Goal: Task Accomplishment & Management: Use online tool/utility

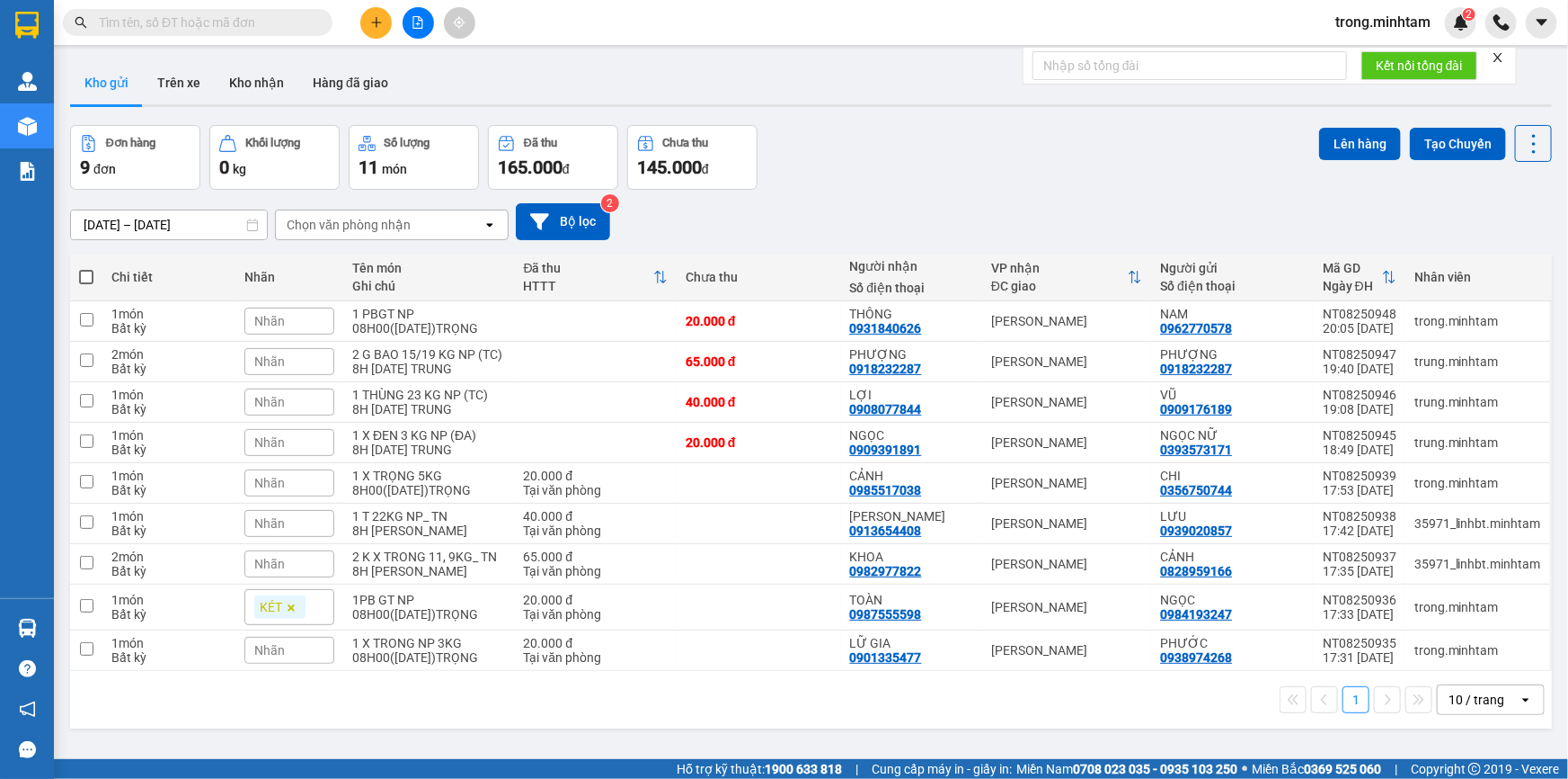
click at [1499, 60] on icon "close" at bounding box center [1498, 58] width 13 height 13
click at [1474, 706] on div "10 / trang" at bounding box center [1476, 700] width 56 height 18
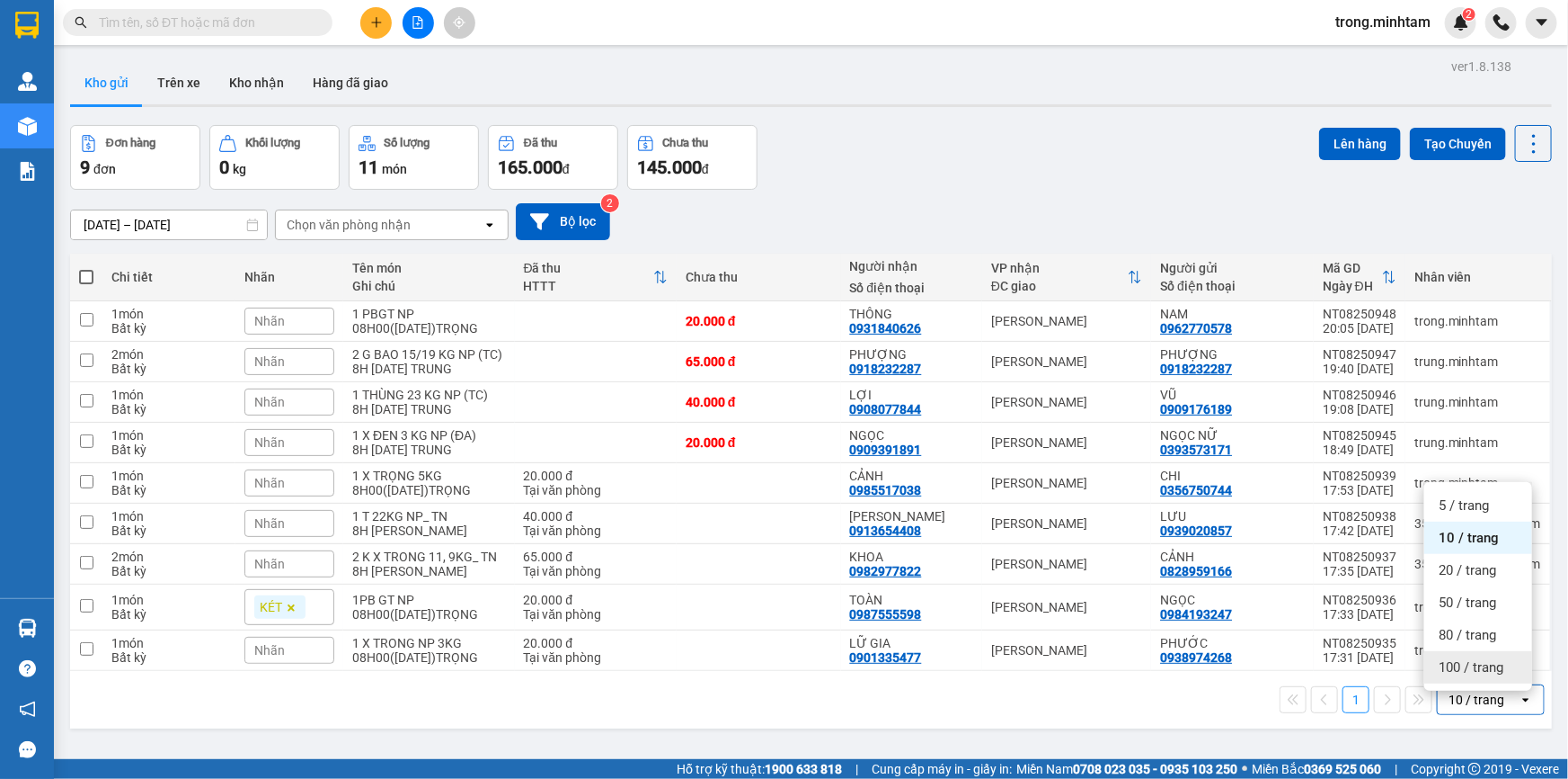
click at [1471, 665] on span "100 / trang" at bounding box center [1471, 667] width 65 height 18
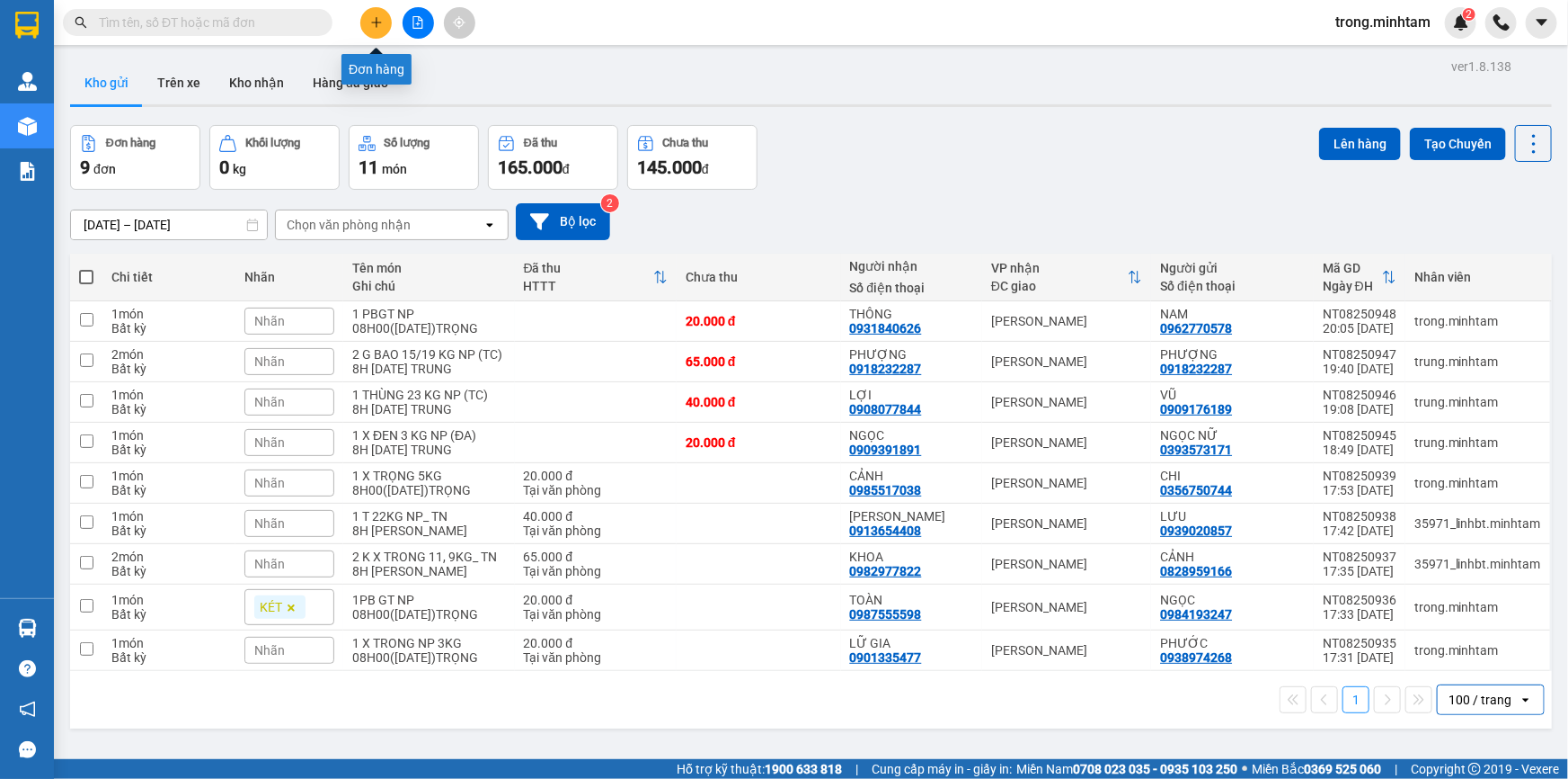
click at [383, 31] on button at bounding box center [376, 23] width 31 height 31
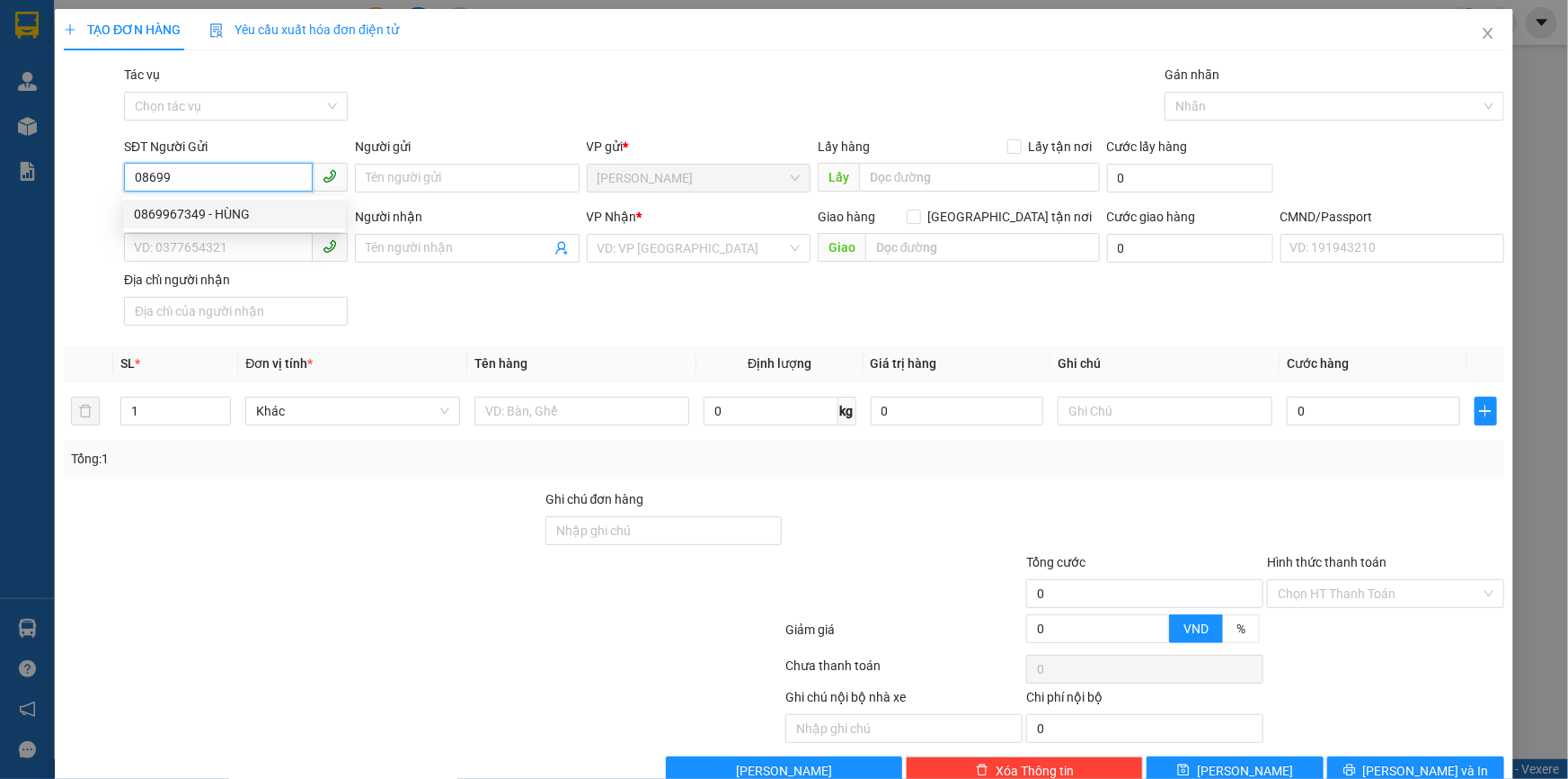
click at [233, 211] on div "0869967349 - HÙNG" at bounding box center [234, 214] width 201 height 20
type input "0869967349"
type input "HÙNG"
type input "0333880170"
type input "[GEOGRAPHIC_DATA]"
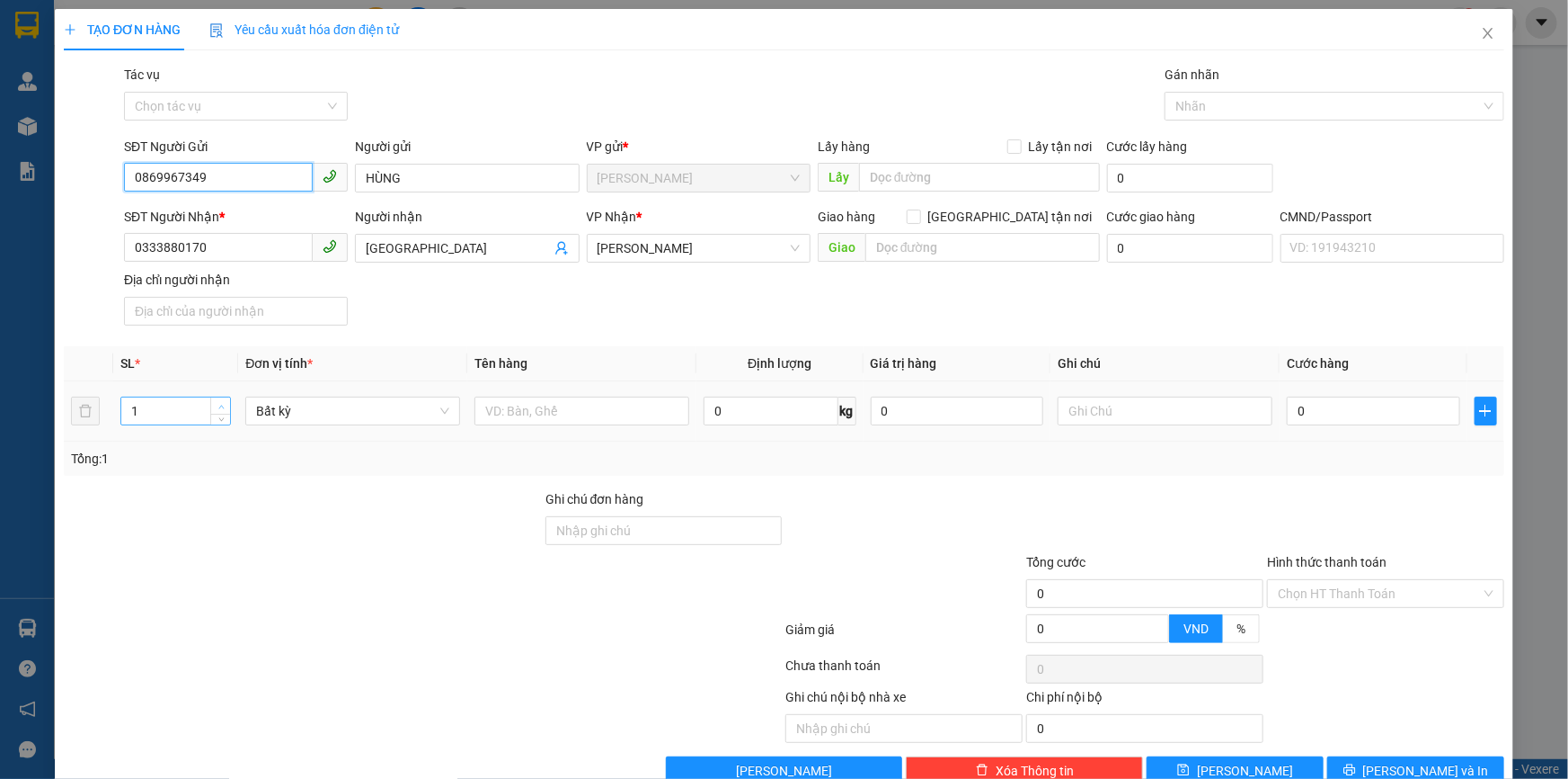
type input "0869967349"
click at [220, 404] on icon "up" at bounding box center [221, 407] width 6 height 6
type input "2"
click at [566, 416] on input "text" at bounding box center [582, 411] width 215 height 28
type input "2BAO NP(30/30KG)"
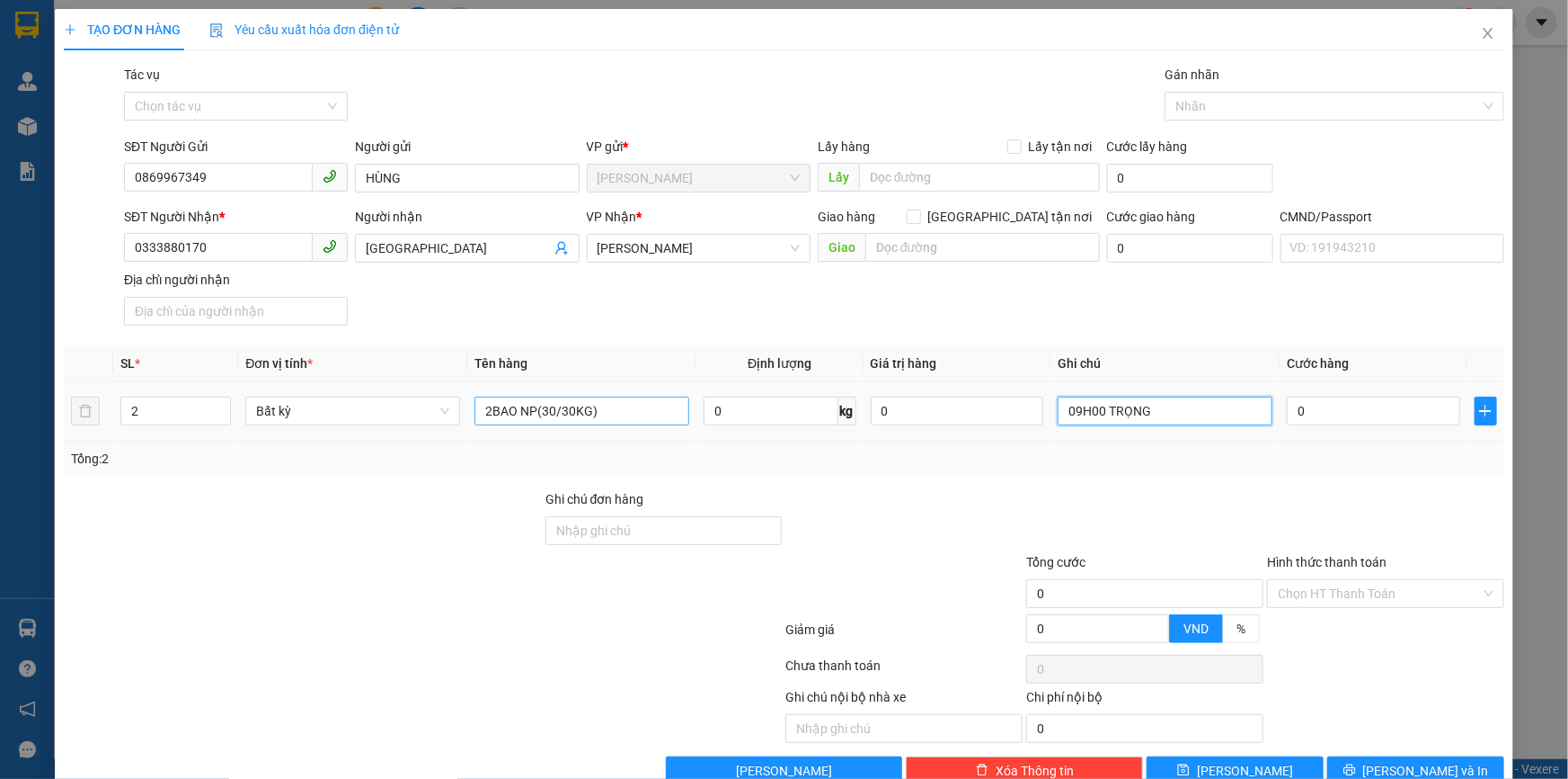
type input "09H00 TRỌNG"
type input "9"
type input "90"
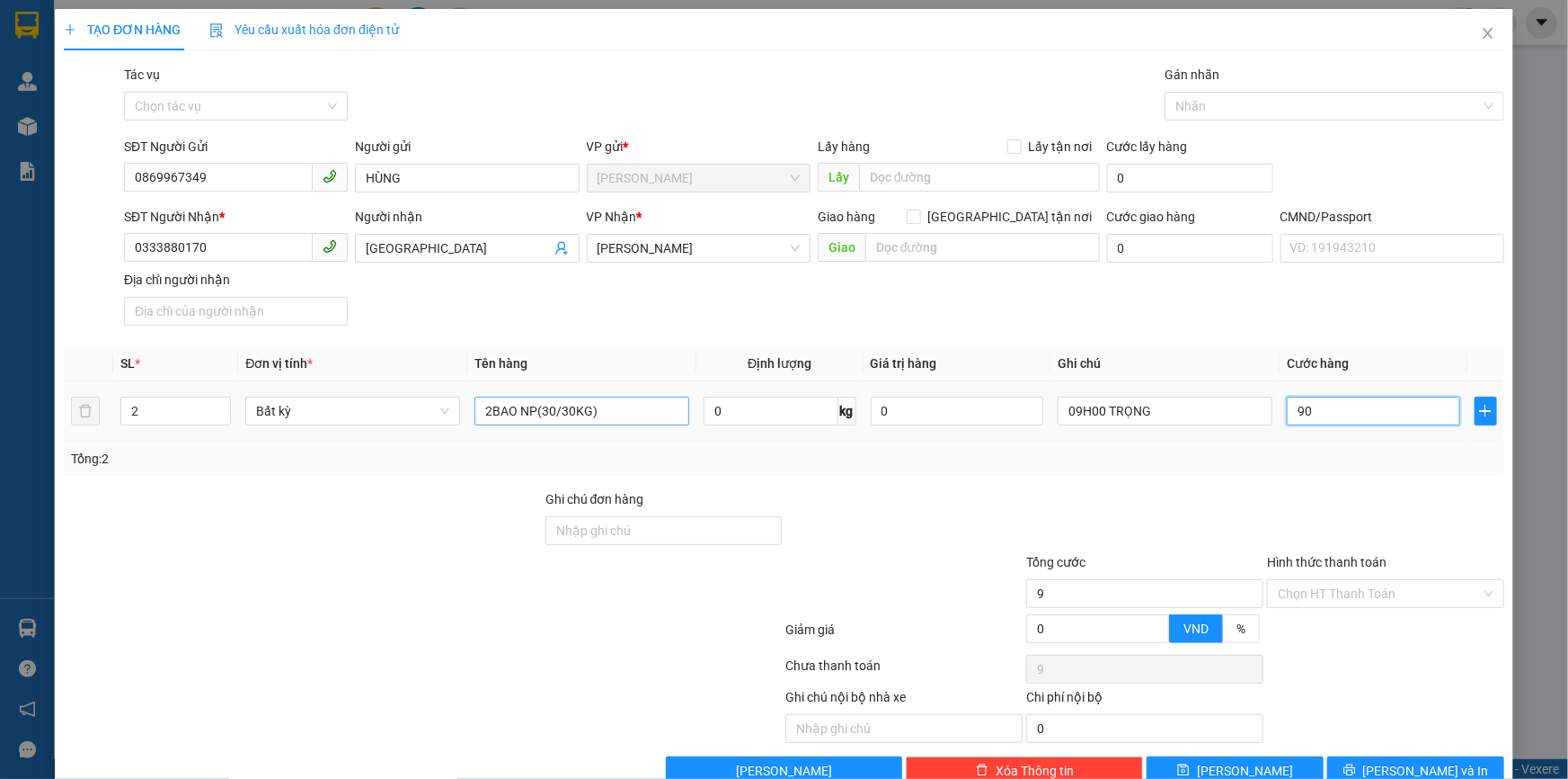
type input "90"
type input "90.000"
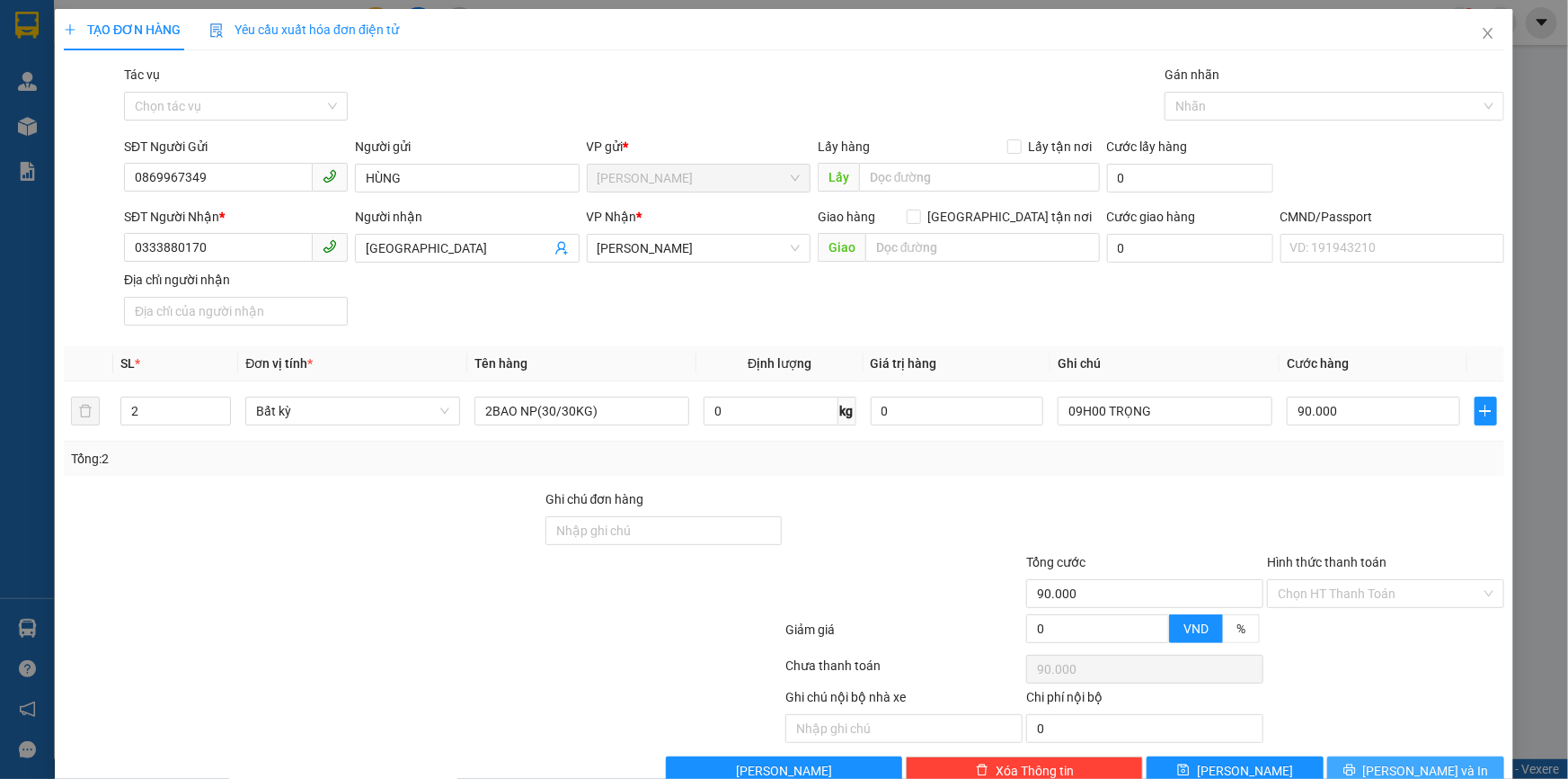
click at [1372, 757] on div "Transit Pickup Surcharge Ids Transit Deliver Surcharge Ids Transit Deliver Surc…" at bounding box center [784, 425] width 1441 height 720
click at [1368, 764] on button "[PERSON_NAME] và In" at bounding box center [1415, 770] width 177 height 28
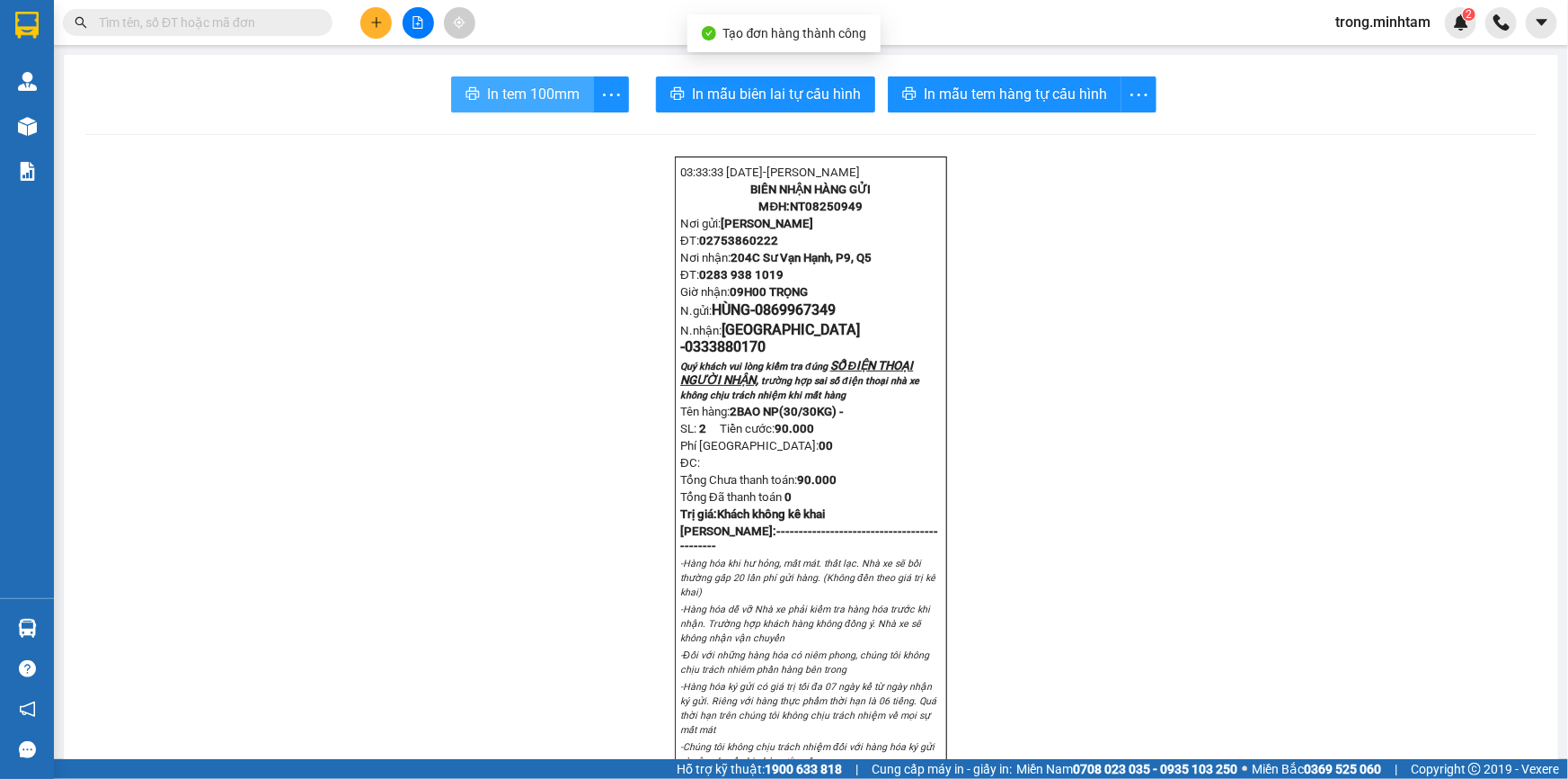
click at [496, 92] on span "In tem 100mm" at bounding box center [533, 93] width 93 height 23
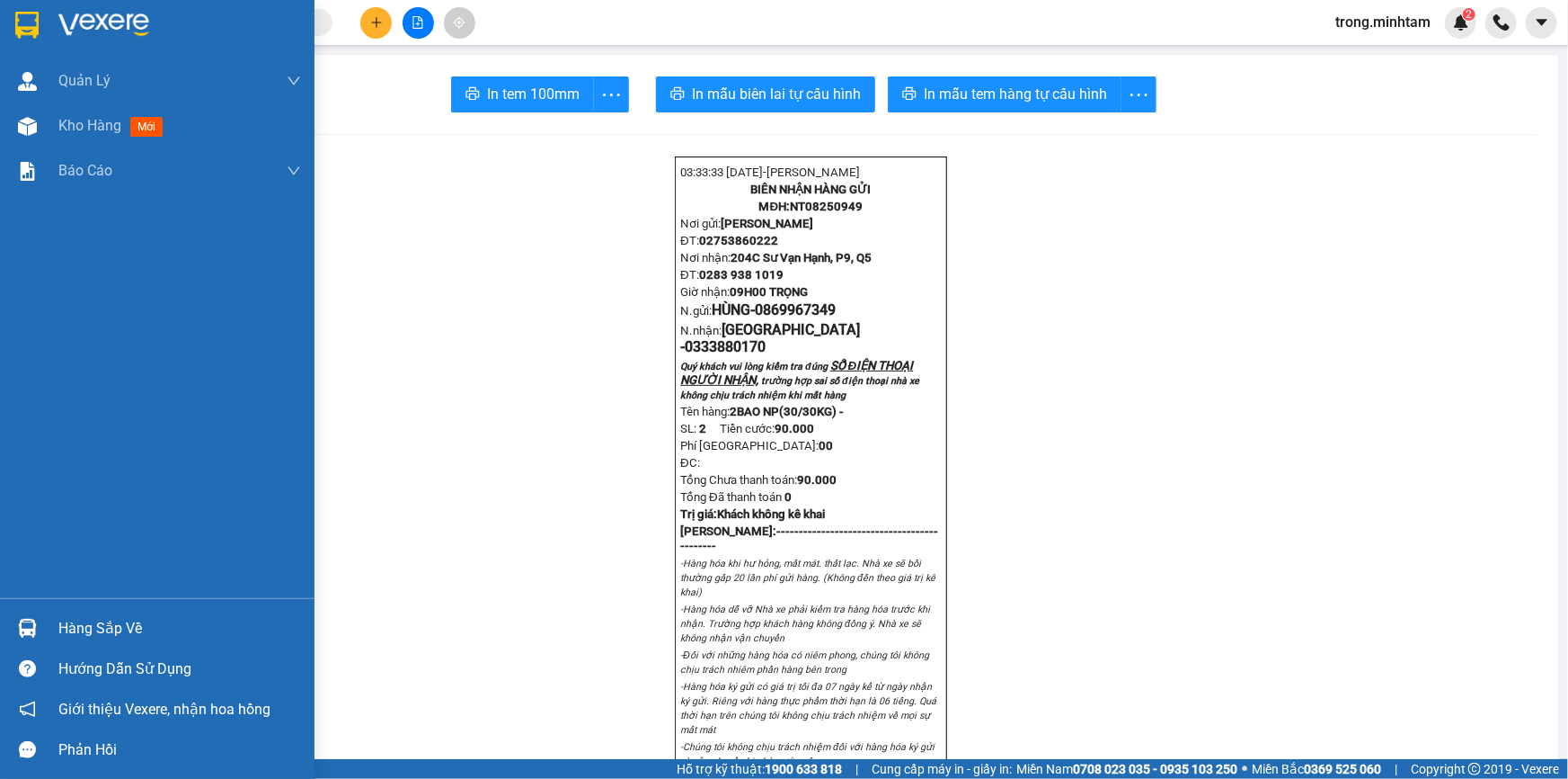
drag, startPoint x: 75, startPoint y: 142, endPoint x: 66, endPoint y: 5, distance: 137.3
click at [75, 141] on div "Kho hàng mới" at bounding box center [180, 126] width 243 height 45
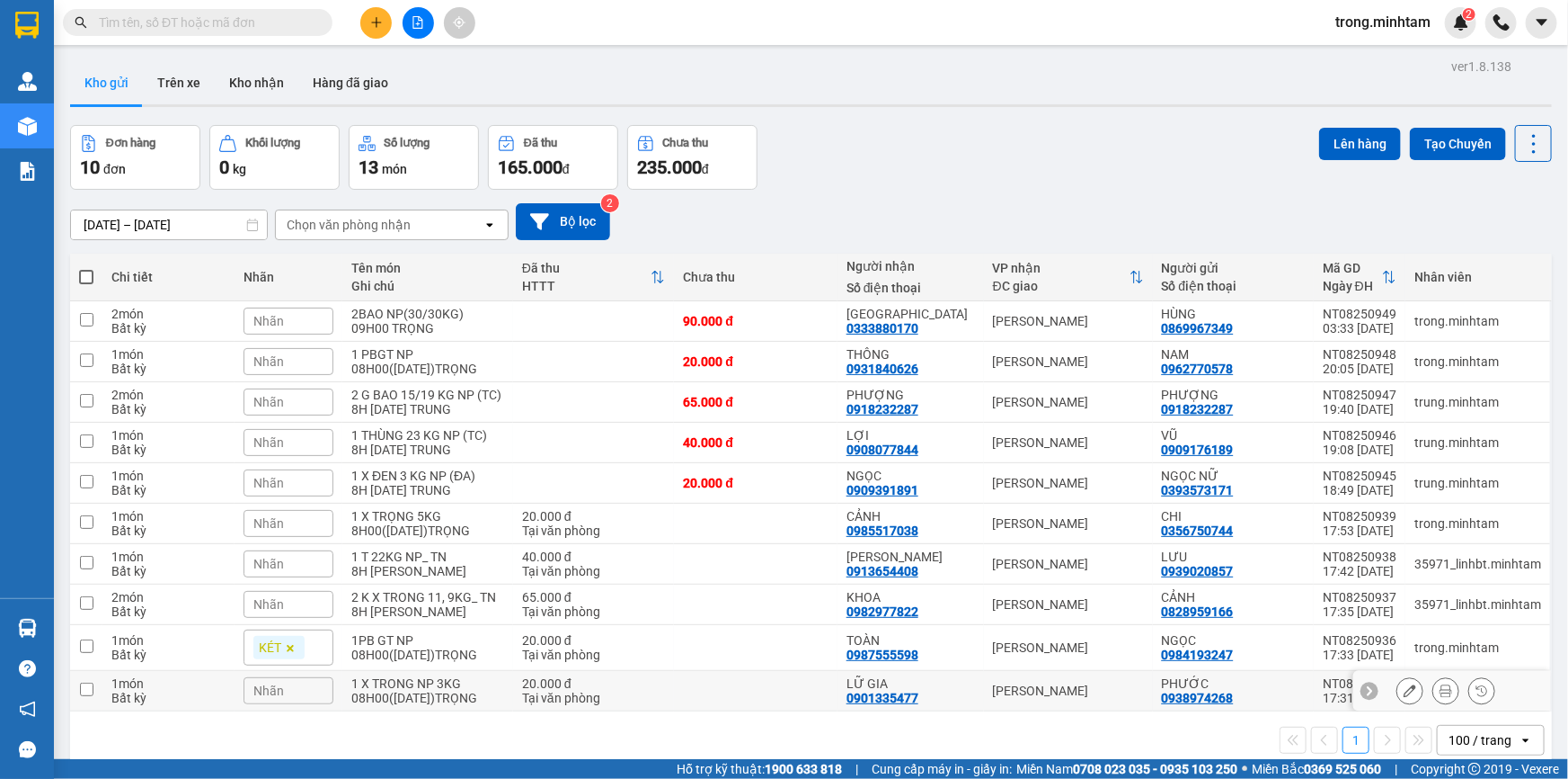
click at [531, 690] on div "20.000 đ" at bounding box center [593, 684] width 143 height 15
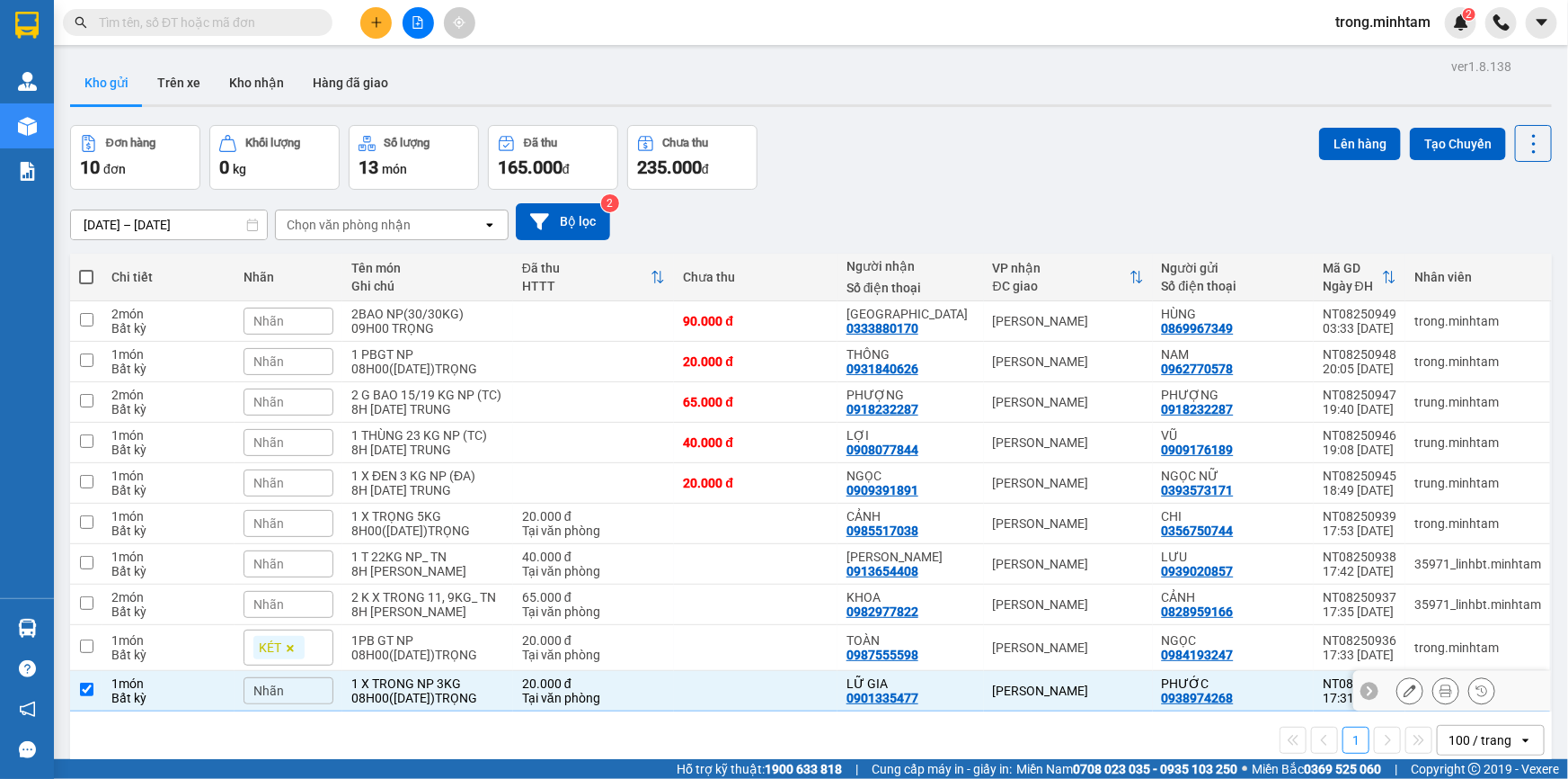
checkbox input "true"
click at [462, 646] on div "1PB GT NP" at bounding box center [428, 641] width 153 height 15
checkbox input "true"
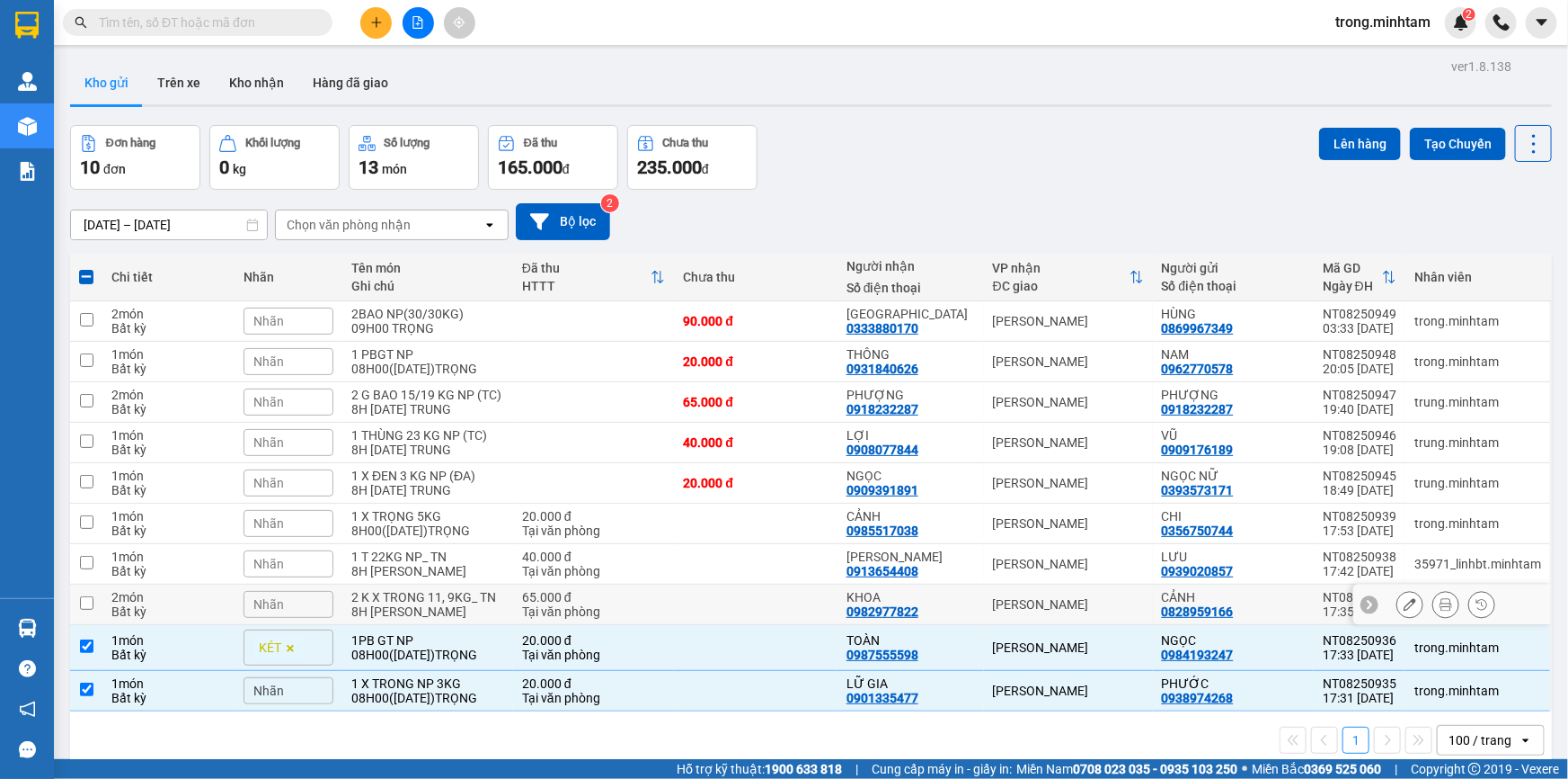
click at [439, 613] on div "8H [PERSON_NAME]" at bounding box center [428, 611] width 153 height 15
checkbox input "true"
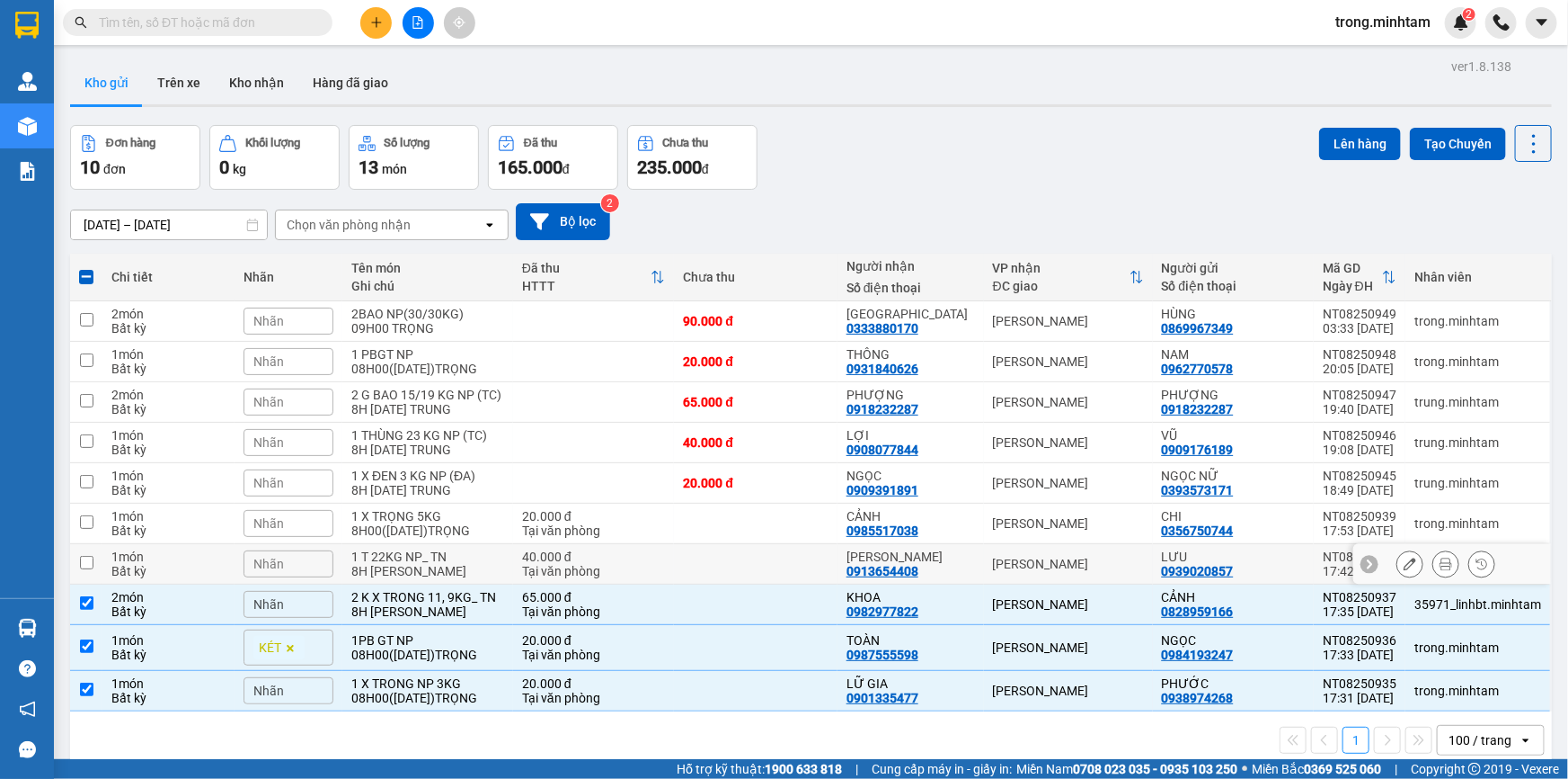
click at [422, 570] on div "8H [PERSON_NAME]" at bounding box center [428, 571] width 153 height 15
checkbox input "true"
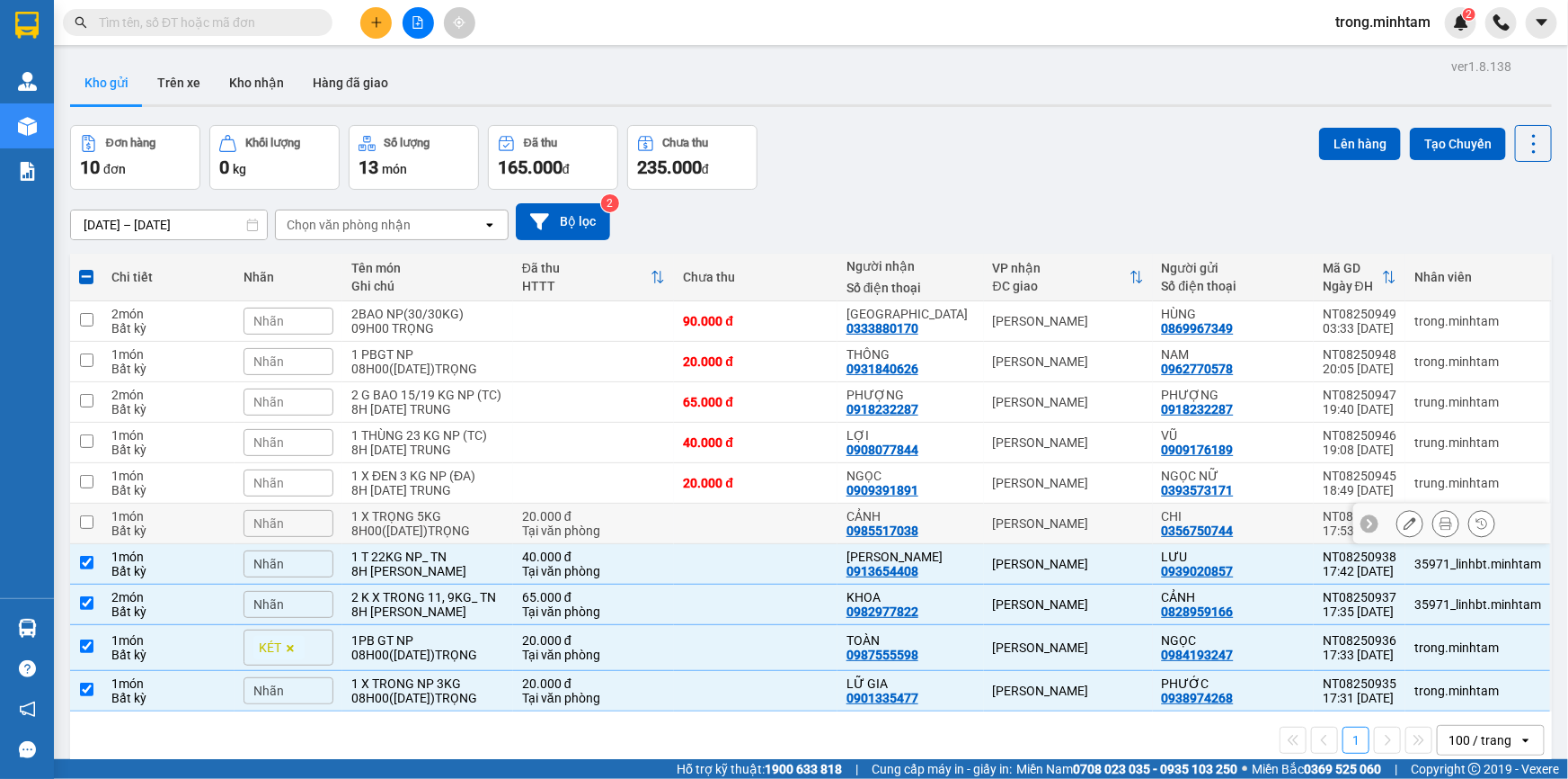
click at [431, 521] on div "1 X TRỌNG 5KG" at bounding box center [428, 516] width 153 height 15
checkbox input "true"
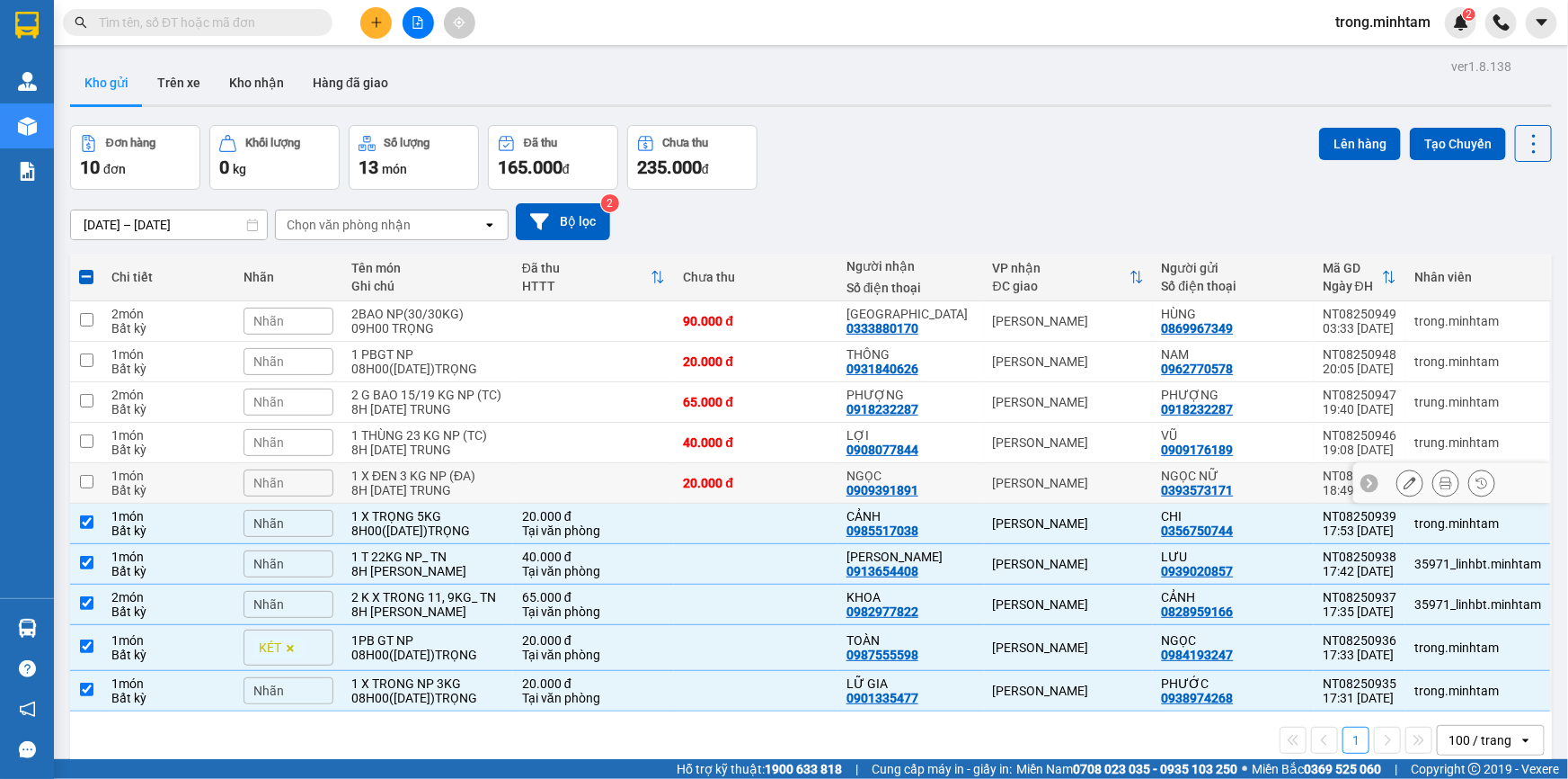
click at [431, 483] on div "1 X ĐEN 3 KG NP (ĐA)" at bounding box center [428, 476] width 153 height 15
checkbox input "true"
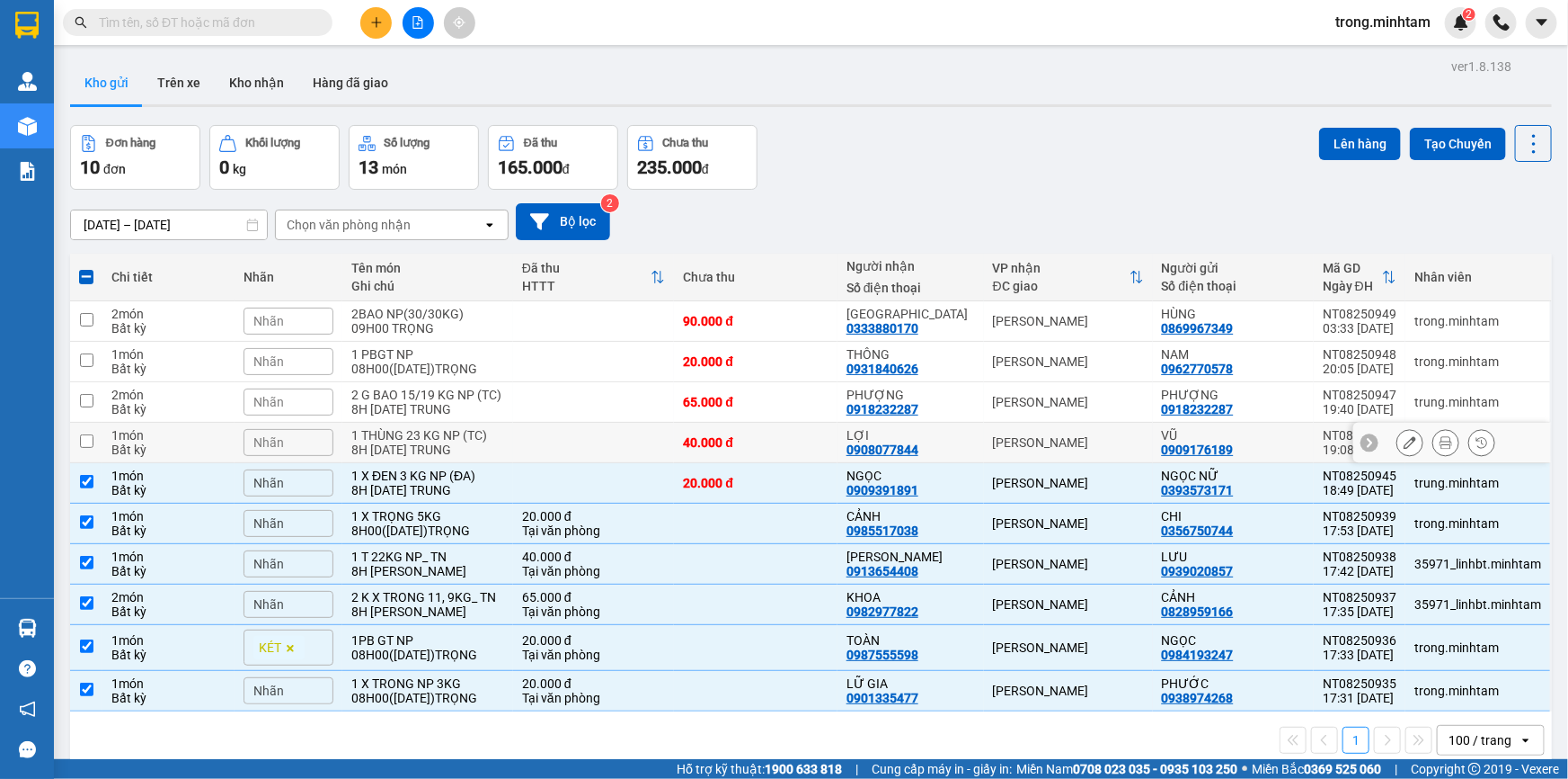
click at [441, 440] on div "1 THÙNG 23 KG NP (TC)" at bounding box center [428, 435] width 153 height 15
checkbox input "true"
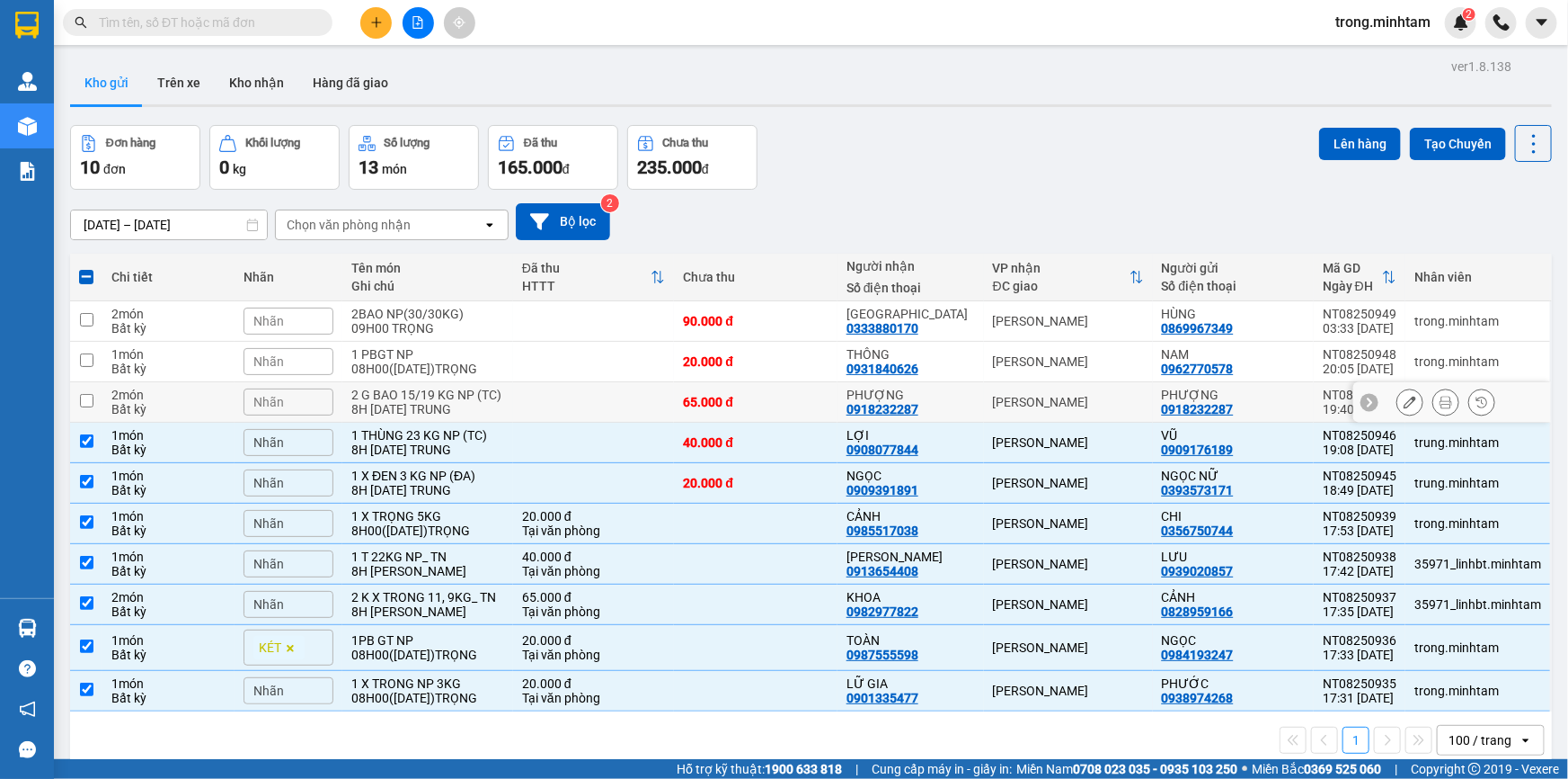
click at [397, 393] on td "2 G BAO 15/19 KG NP (TC) 8H [DATE] TRUNG" at bounding box center [428, 402] width 170 height 40
checkbox input "true"
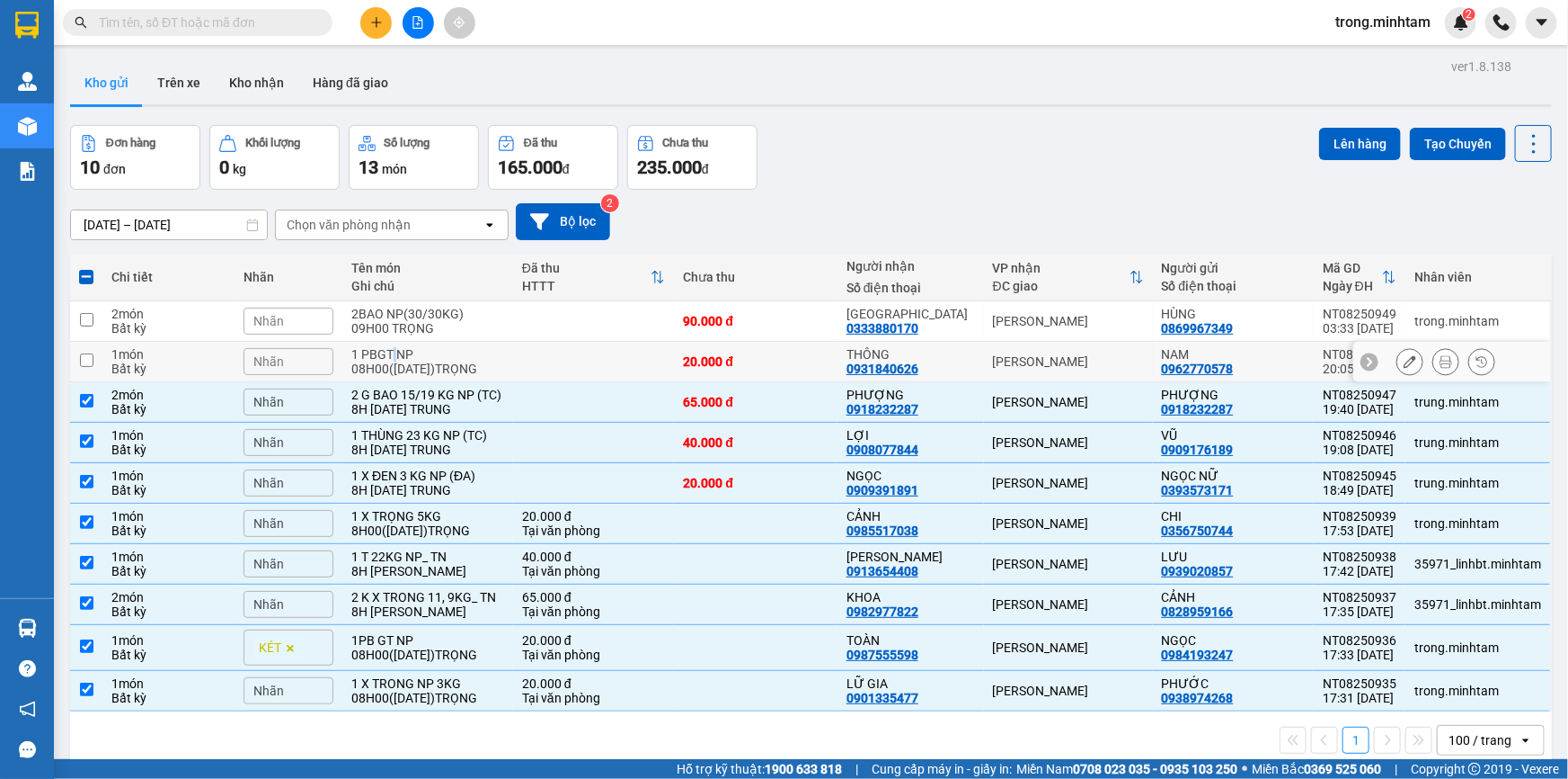
click at [392, 362] on div "1 PBGT NP" at bounding box center [428, 355] width 153 height 15
checkbox input "true"
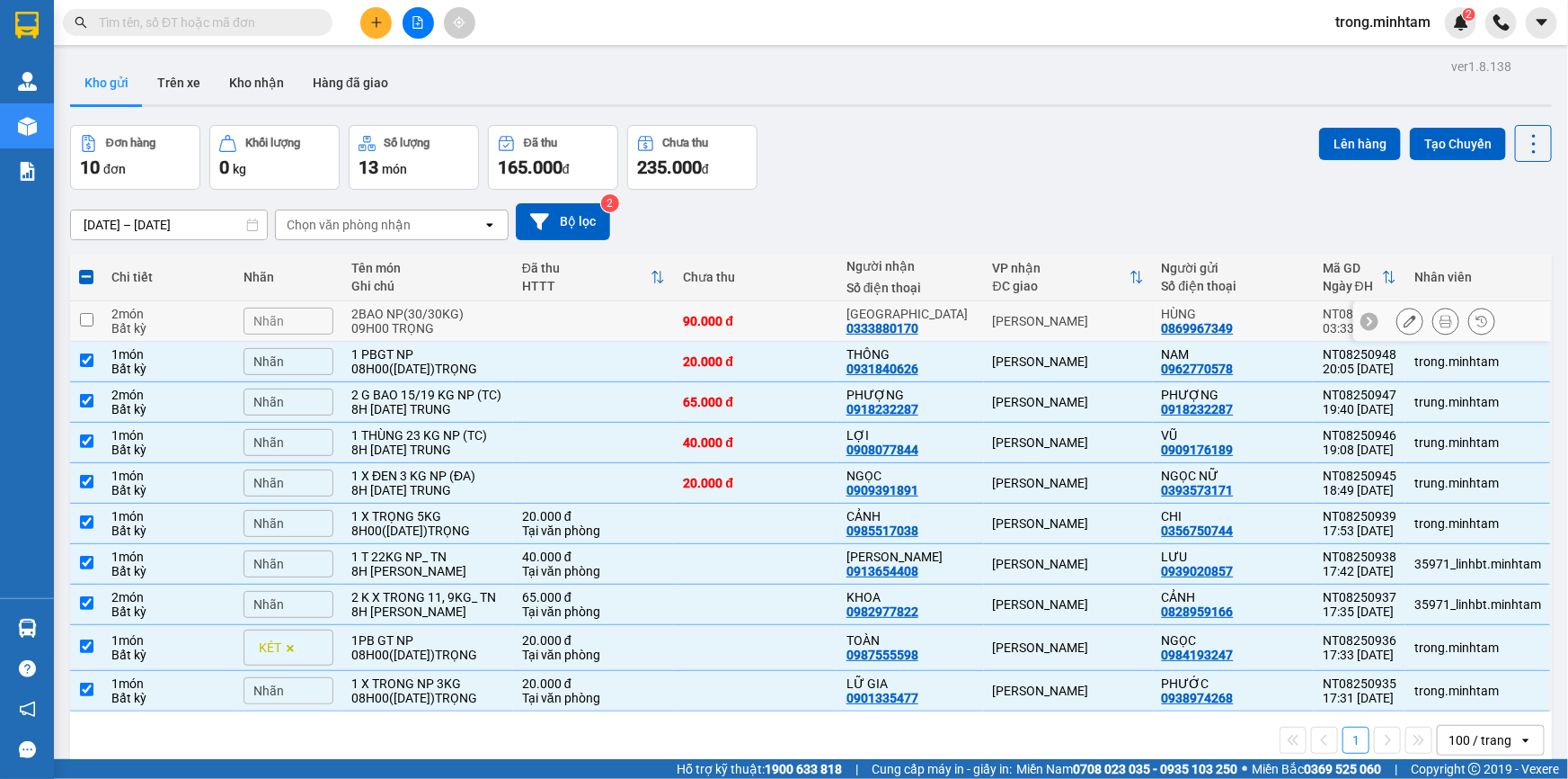
click at [396, 333] on div "09H00 TRỌNG" at bounding box center [428, 328] width 153 height 15
checkbox input "true"
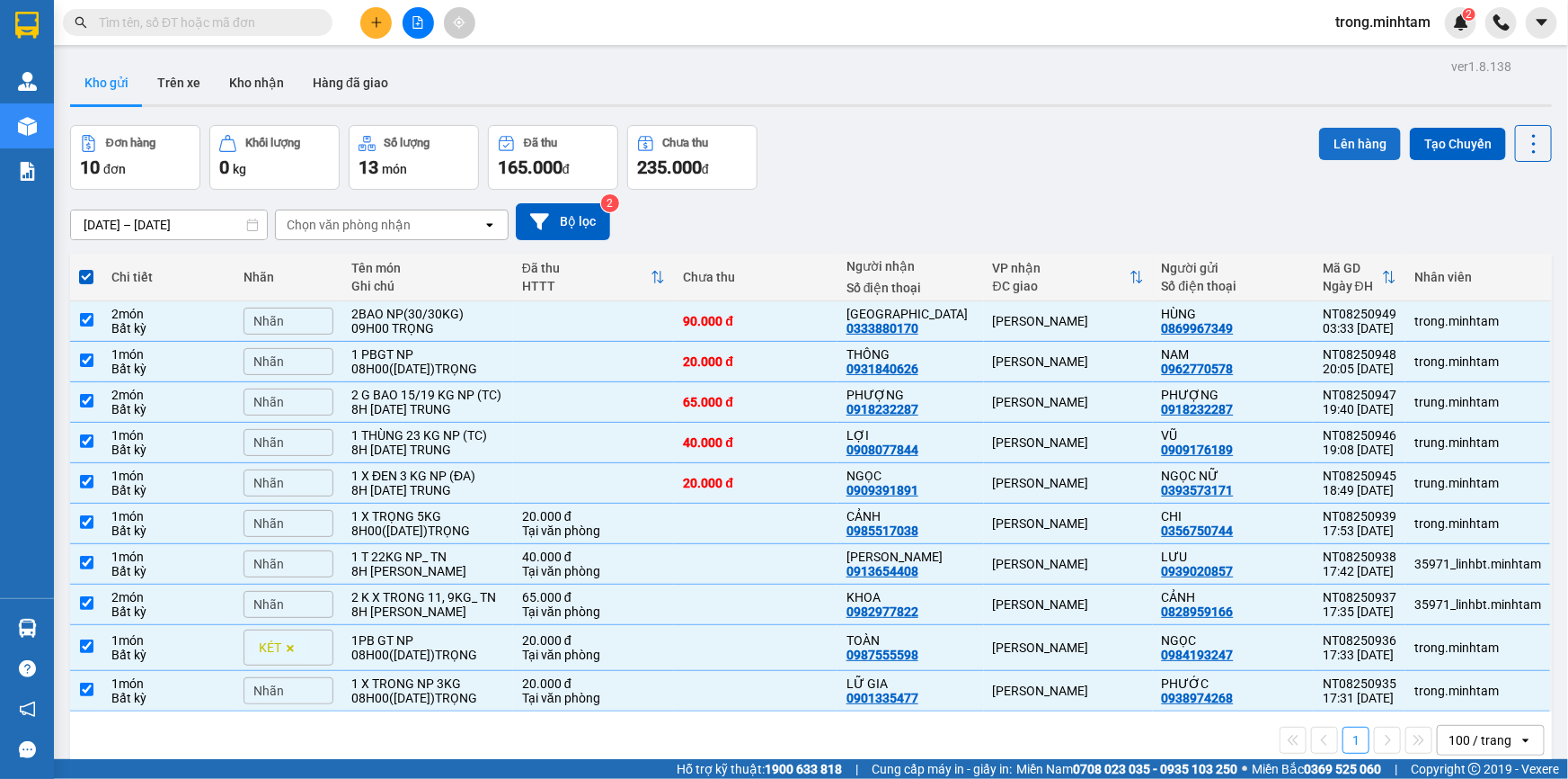
click at [1371, 137] on button "Lên hàng" at bounding box center [1360, 143] width 82 height 32
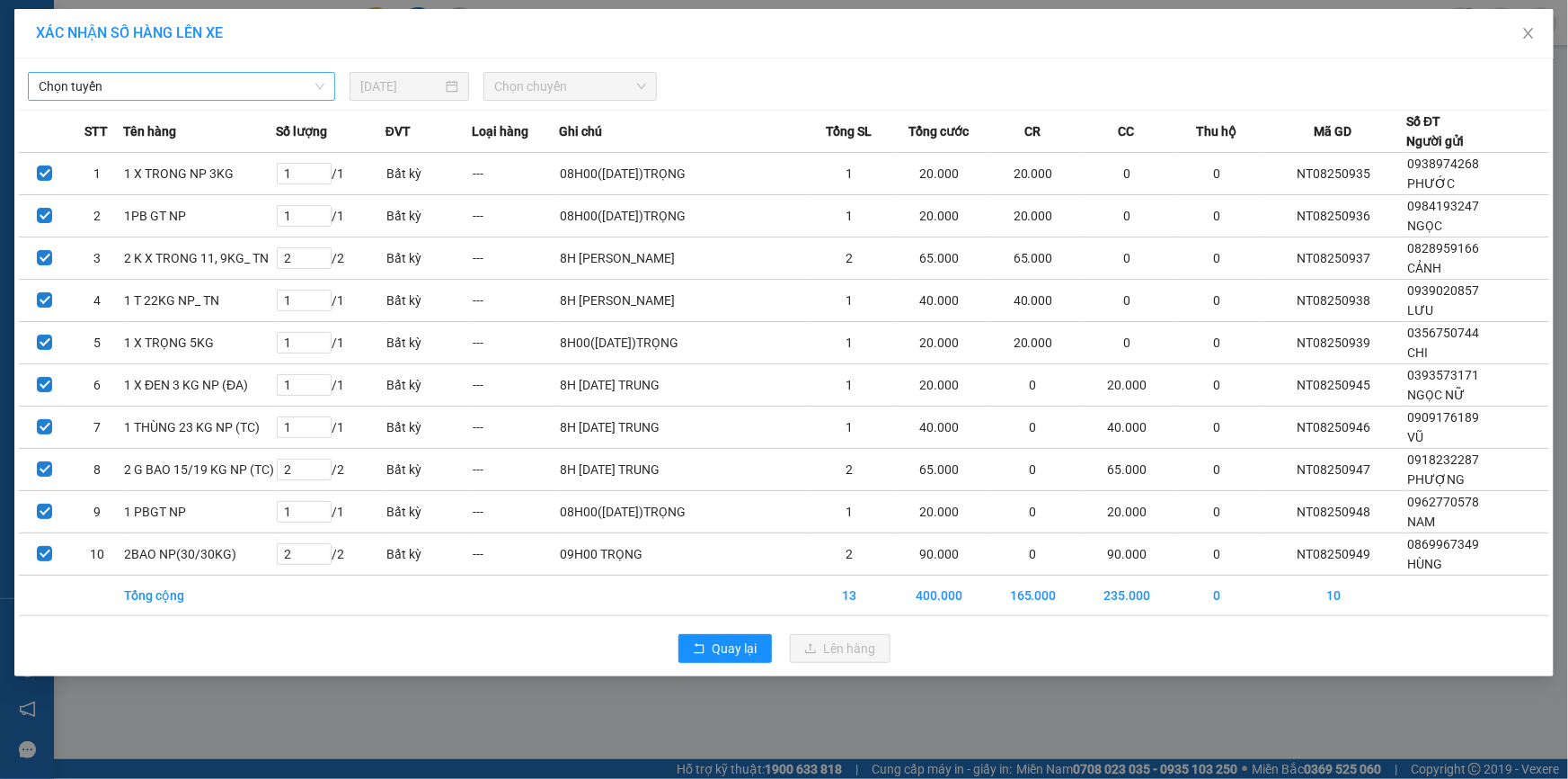
click at [190, 85] on span "Chọn tuyến" at bounding box center [181, 85] width 286 height 27
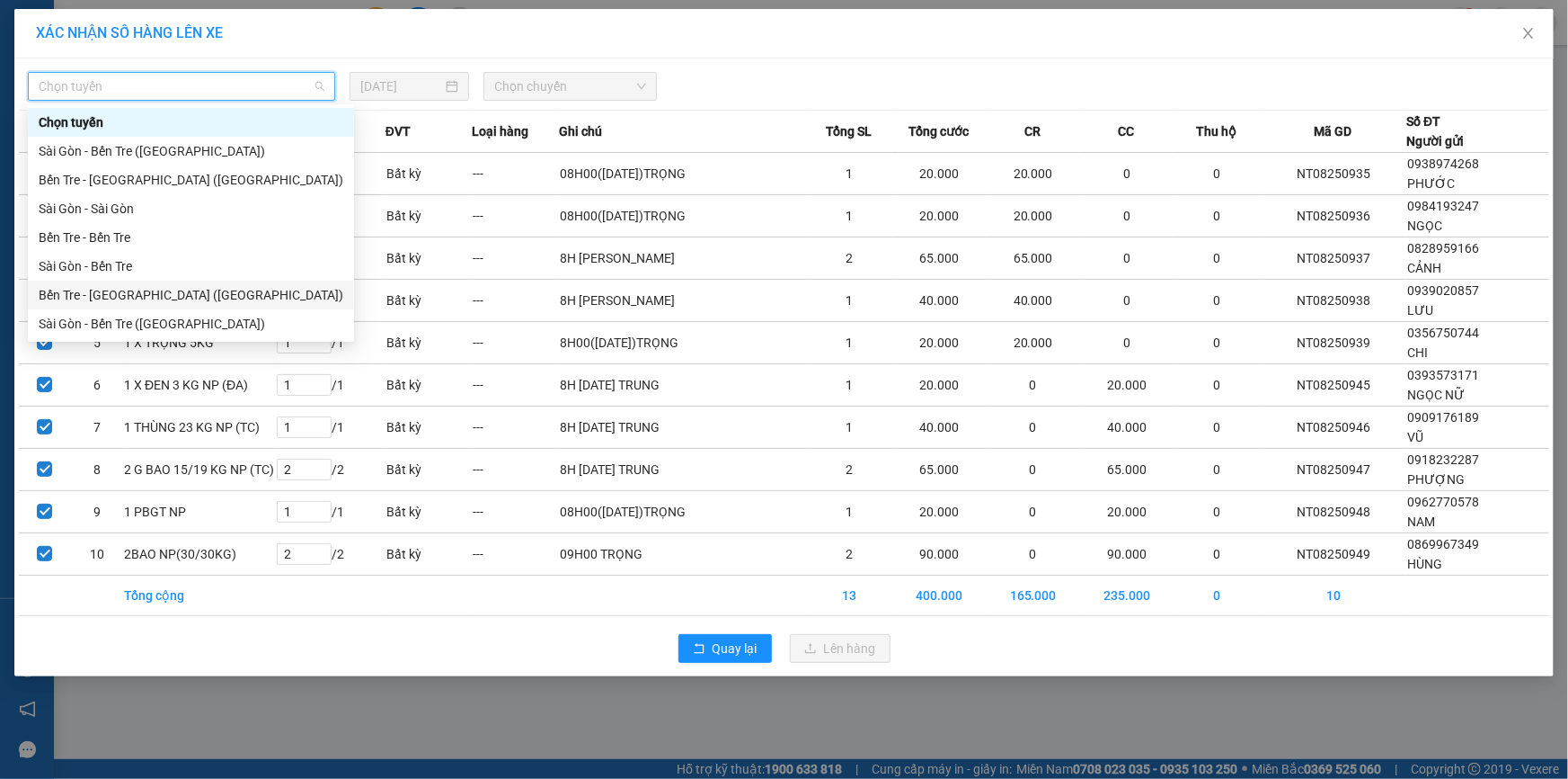
click at [136, 287] on div "Bến Tre - [GEOGRAPHIC_DATA] ([GEOGRAPHIC_DATA])" at bounding box center [191, 295] width 305 height 20
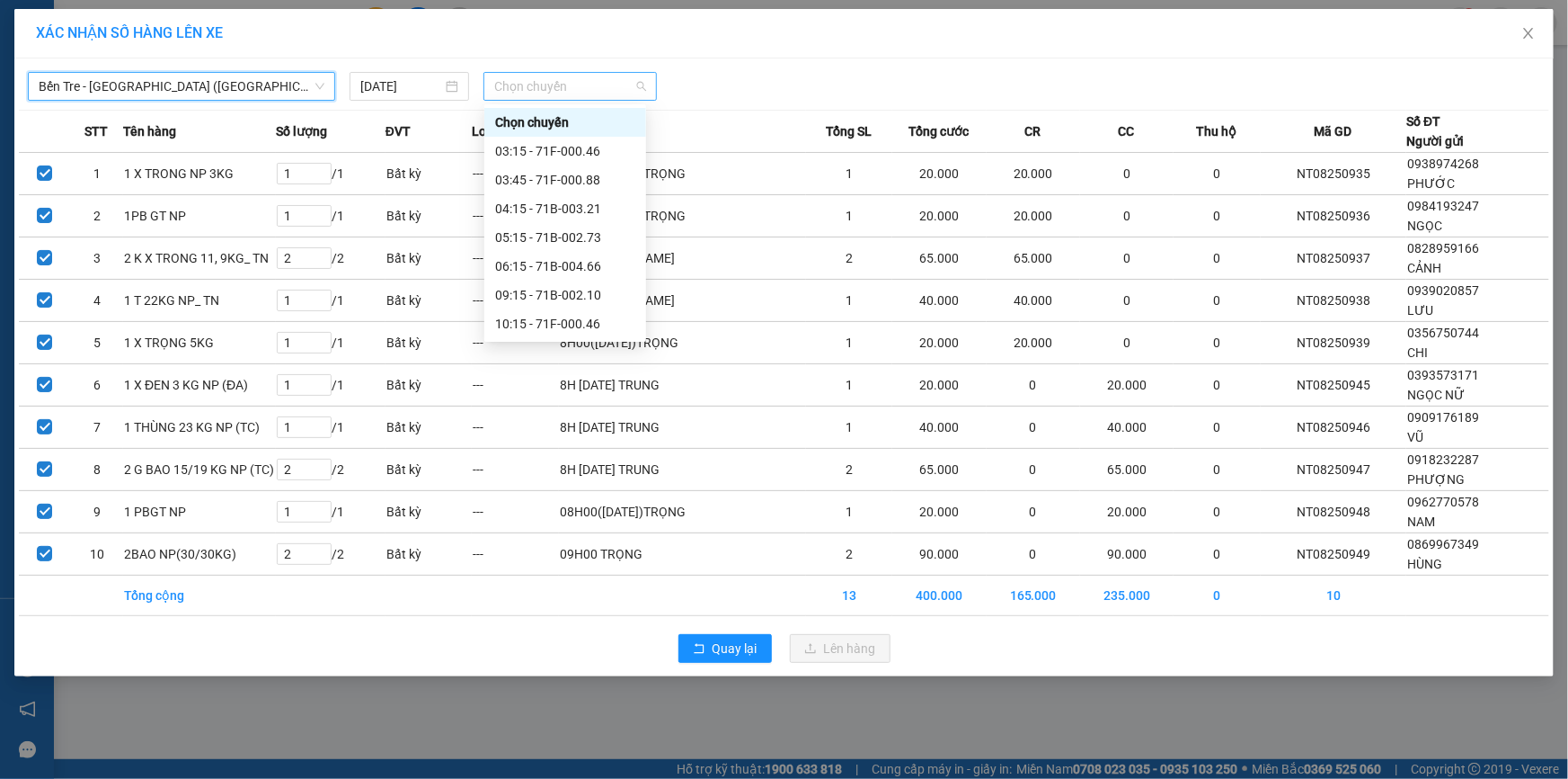
click at [485, 92] on div "Chọn chuyến" at bounding box center [570, 86] width 173 height 28
click at [587, 172] on div "03:45 - 71F-000.88" at bounding box center [565, 180] width 140 height 20
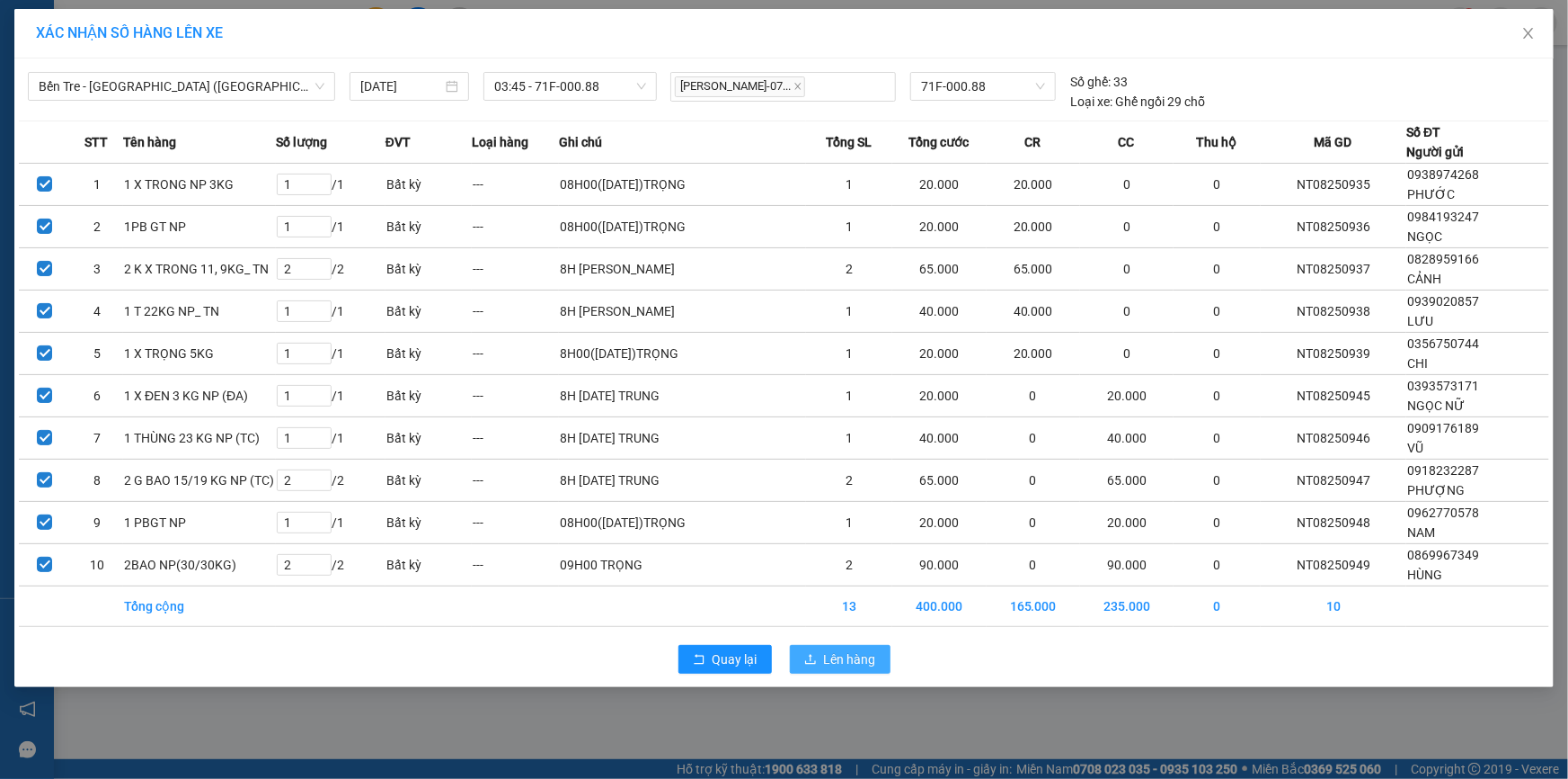
click at [836, 665] on span "Lên hàng" at bounding box center [850, 660] width 52 height 20
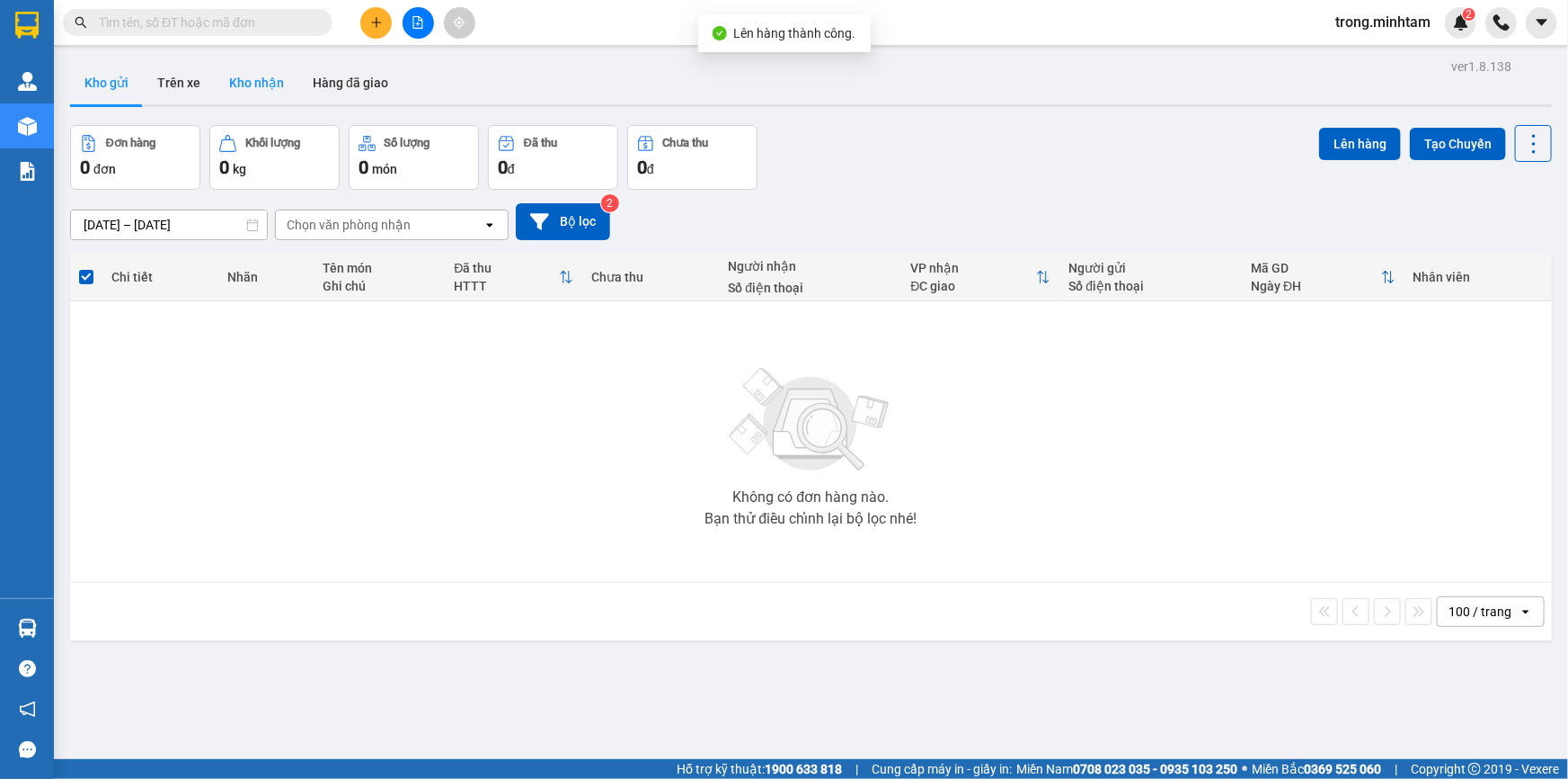
click at [273, 83] on button "Kho nhận" at bounding box center [256, 82] width 83 height 43
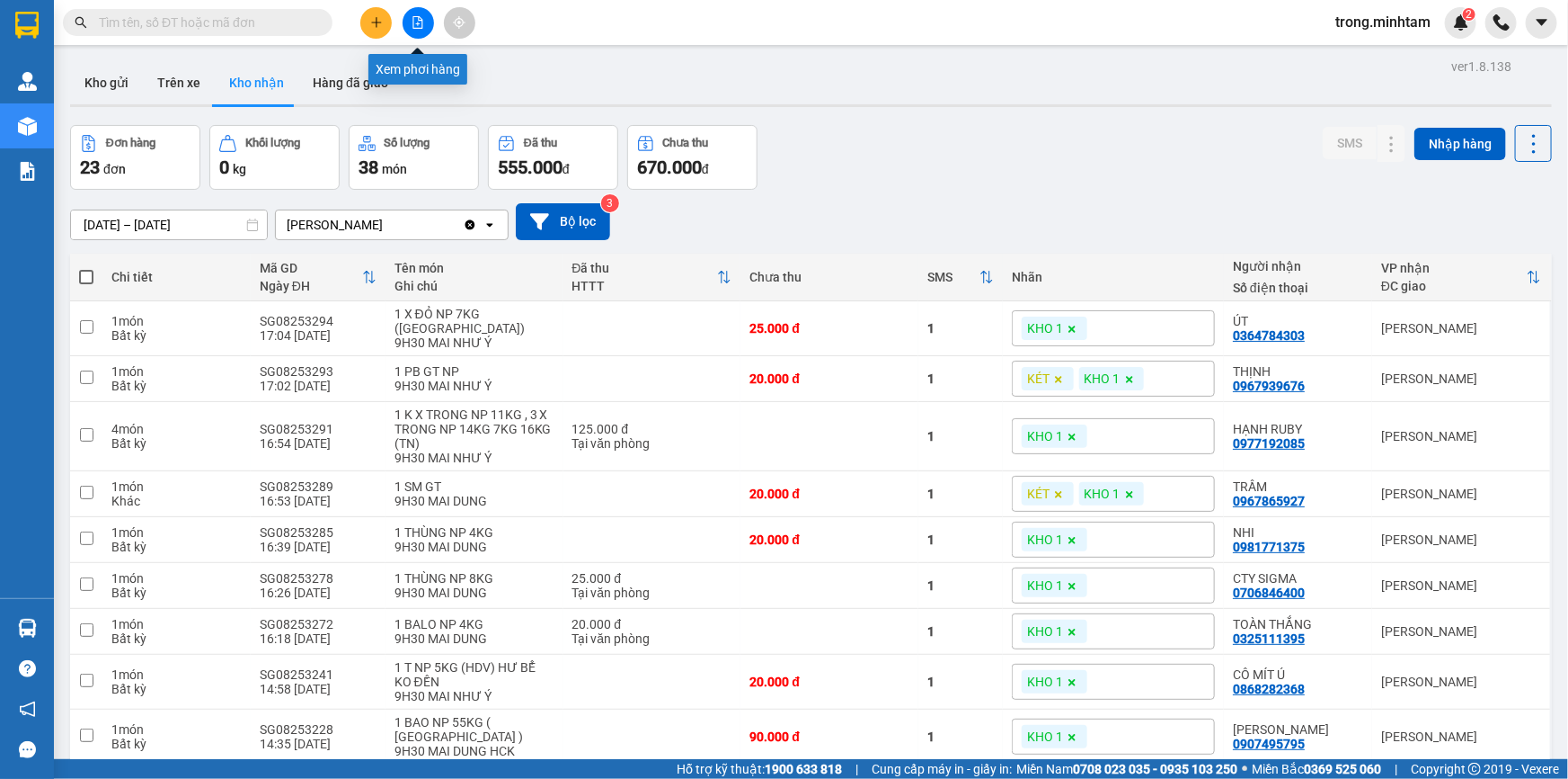
click at [421, 19] on icon "file-add" at bounding box center [418, 23] width 10 height 13
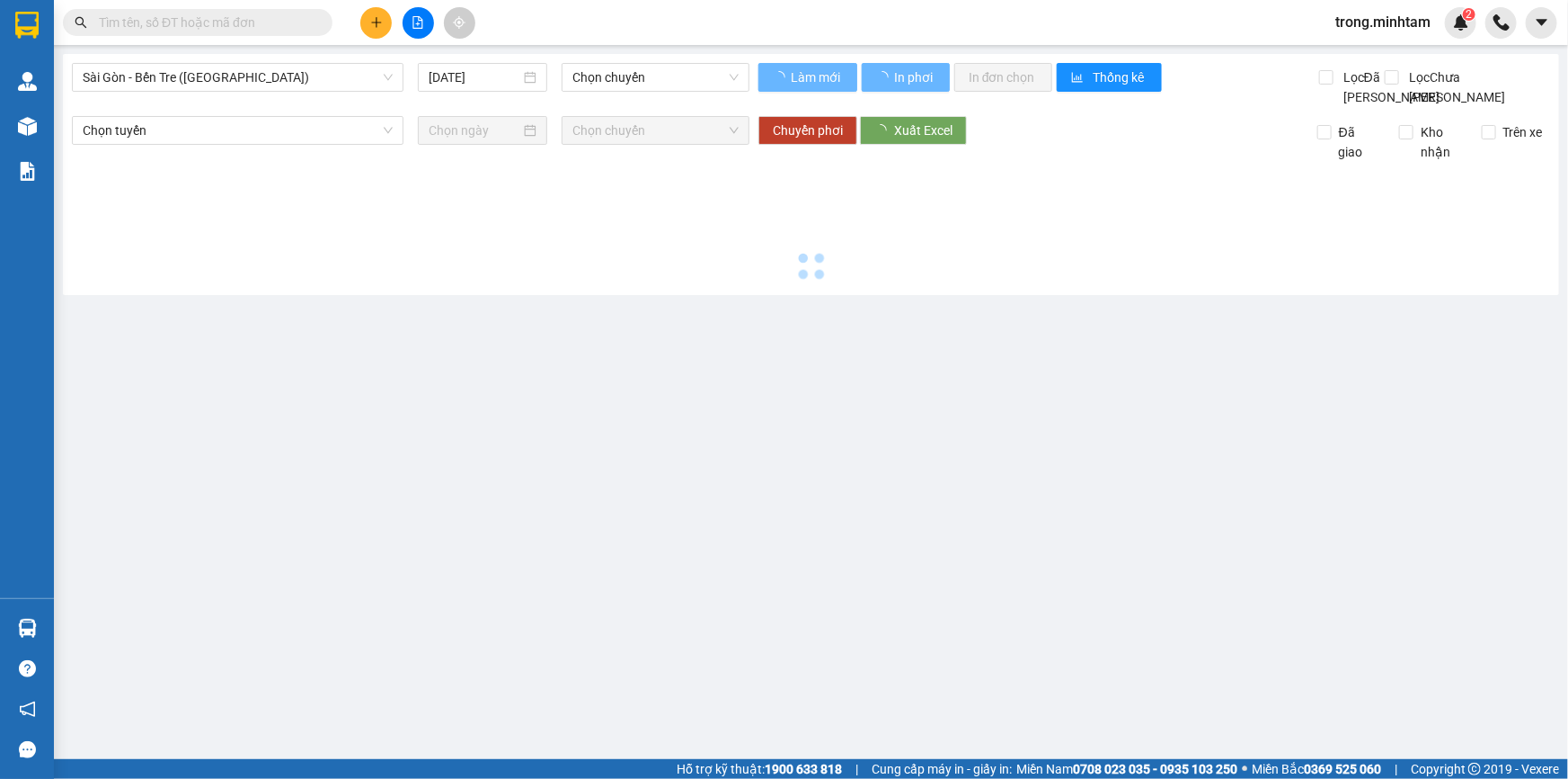
type input "[DATE]"
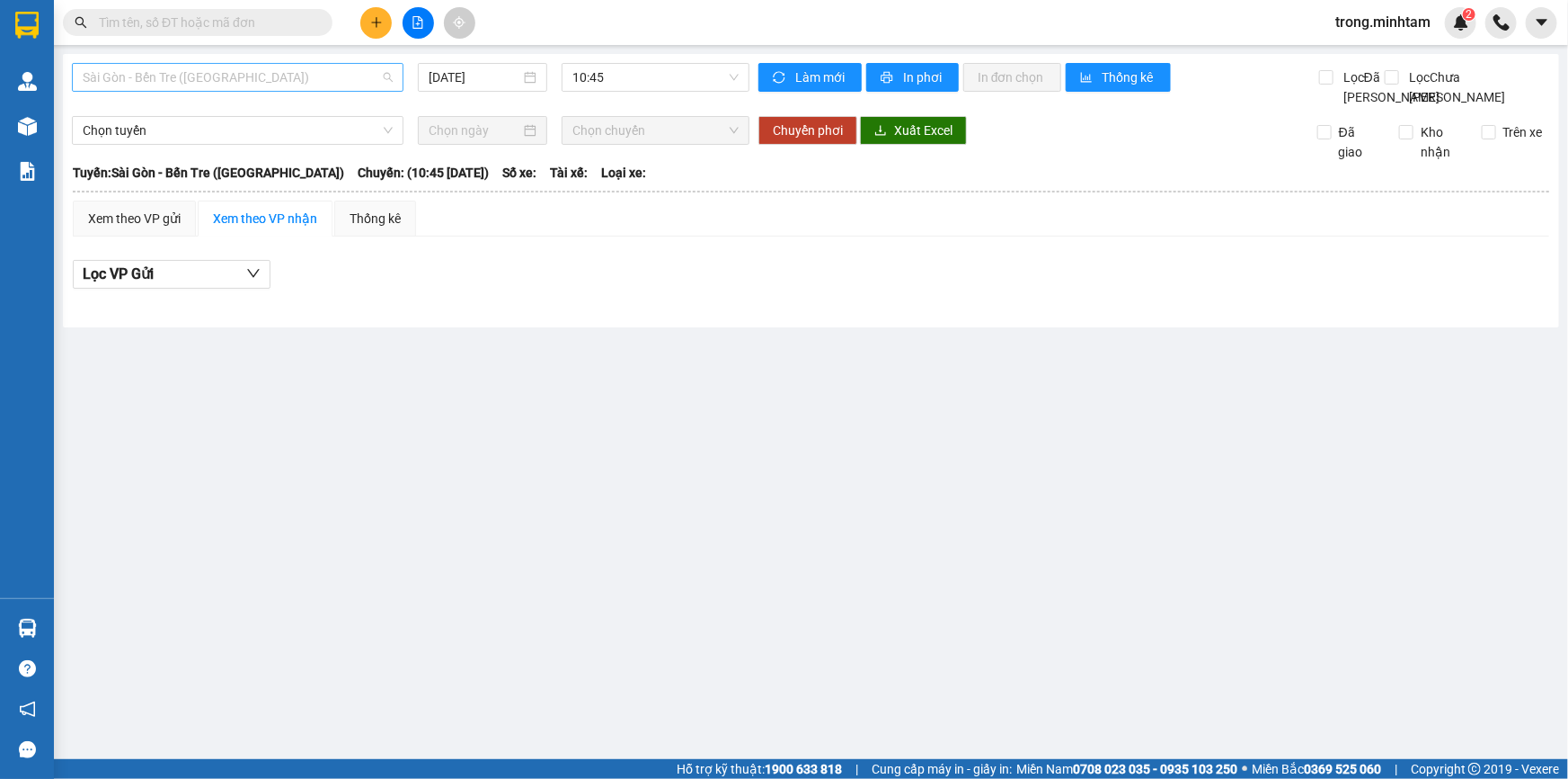
click at [215, 86] on span "Sài Gòn - Bến Tre ([GEOGRAPHIC_DATA])" at bounding box center [237, 77] width 310 height 27
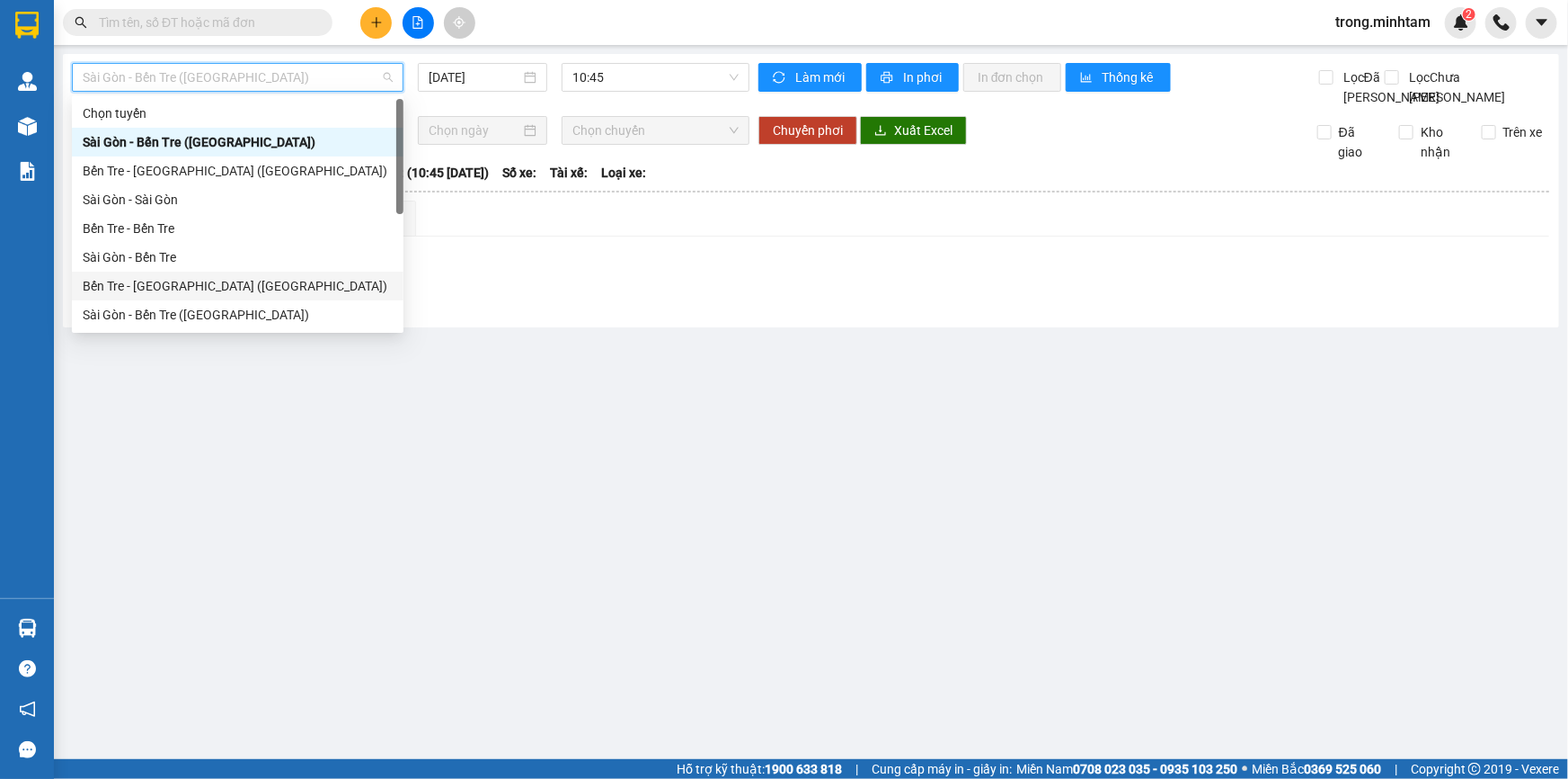
click at [219, 280] on div "Bến Tre - [GEOGRAPHIC_DATA] ([GEOGRAPHIC_DATA])" at bounding box center [237, 286] width 310 height 20
type input "[DATE]"
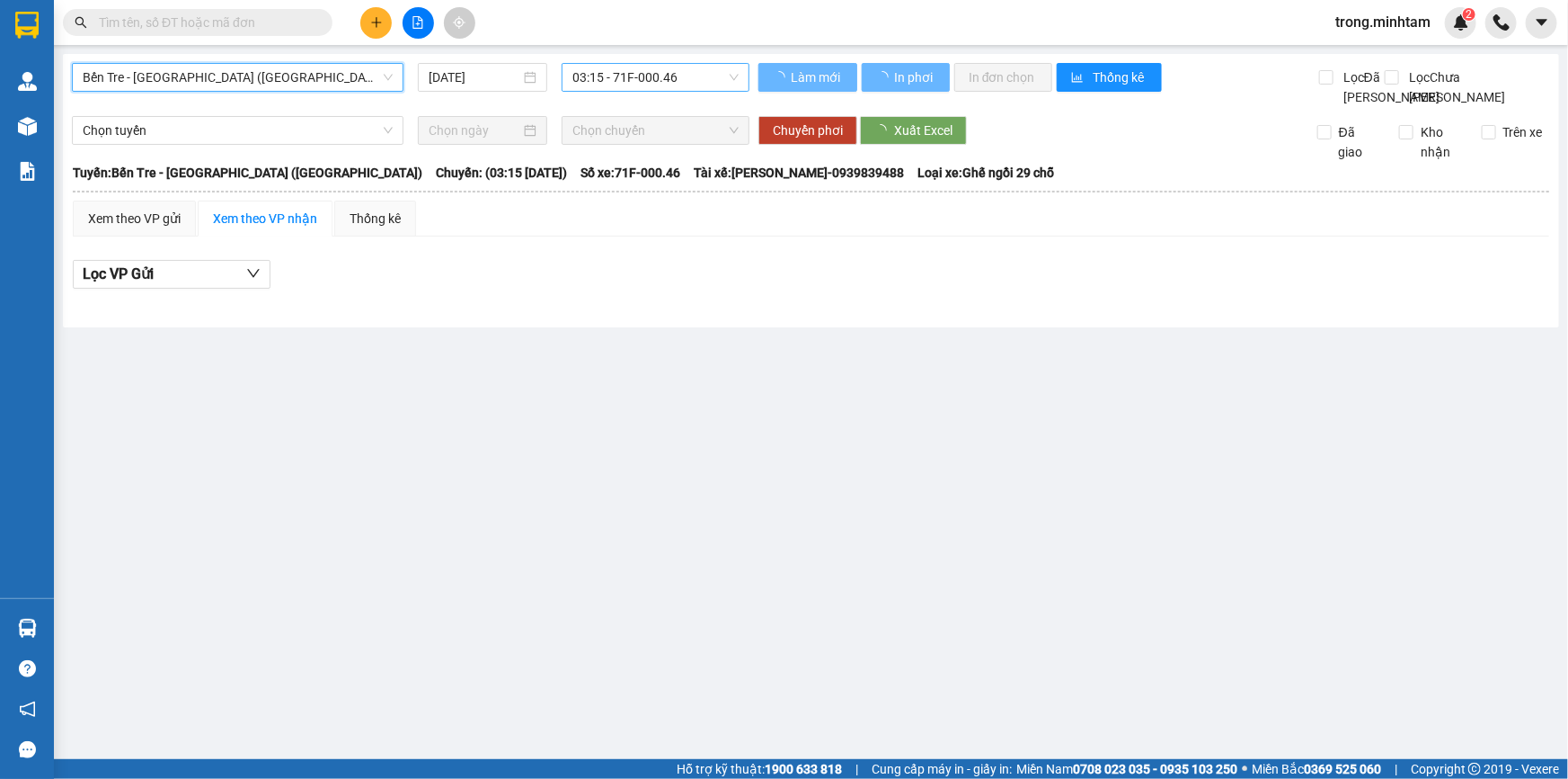
click at [584, 85] on span "03:15 - 71F-000.46" at bounding box center [656, 77] width 167 height 27
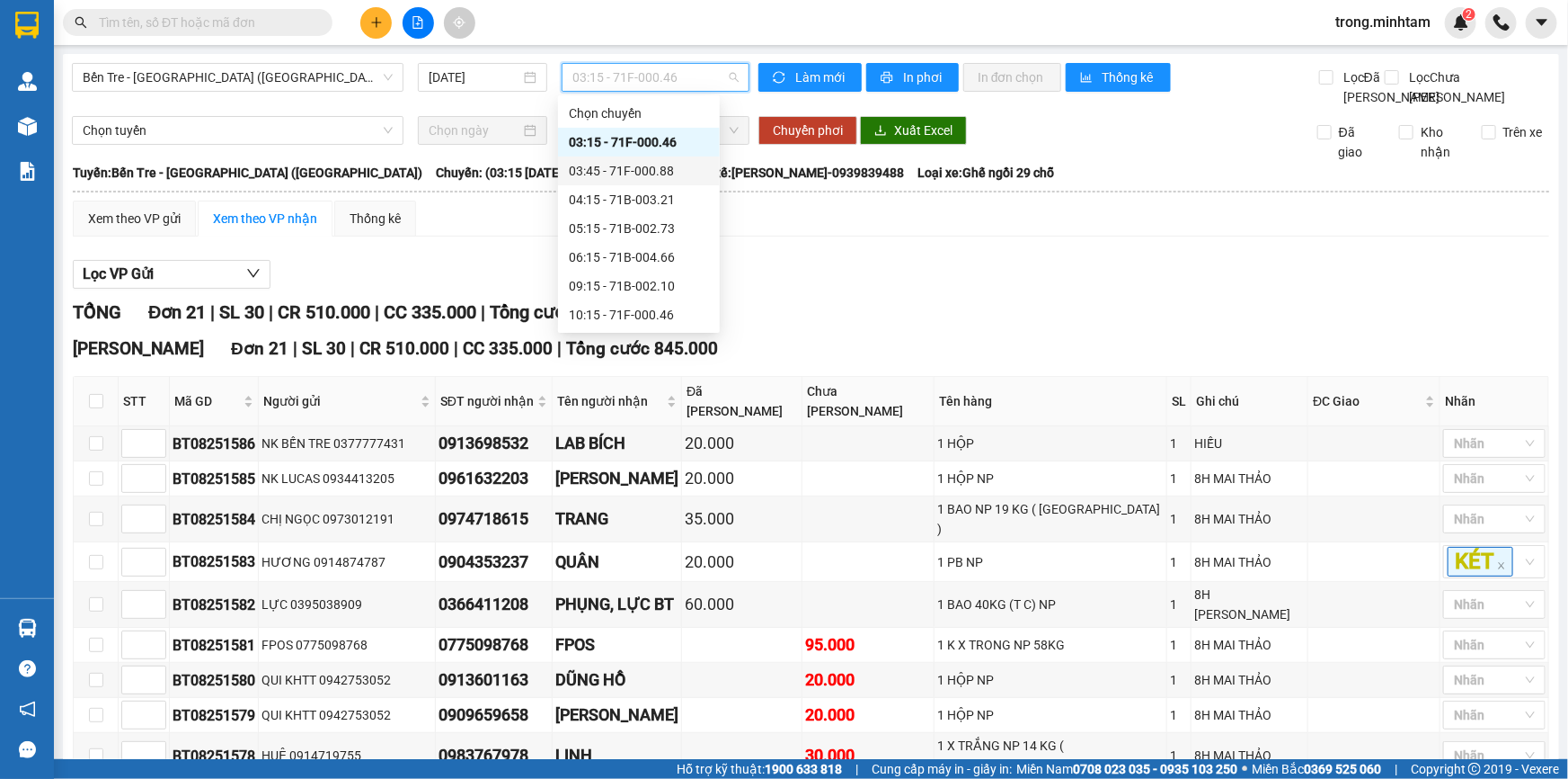
click at [615, 168] on div "03:45 - 71F-000.88" at bounding box center [638, 171] width 140 height 20
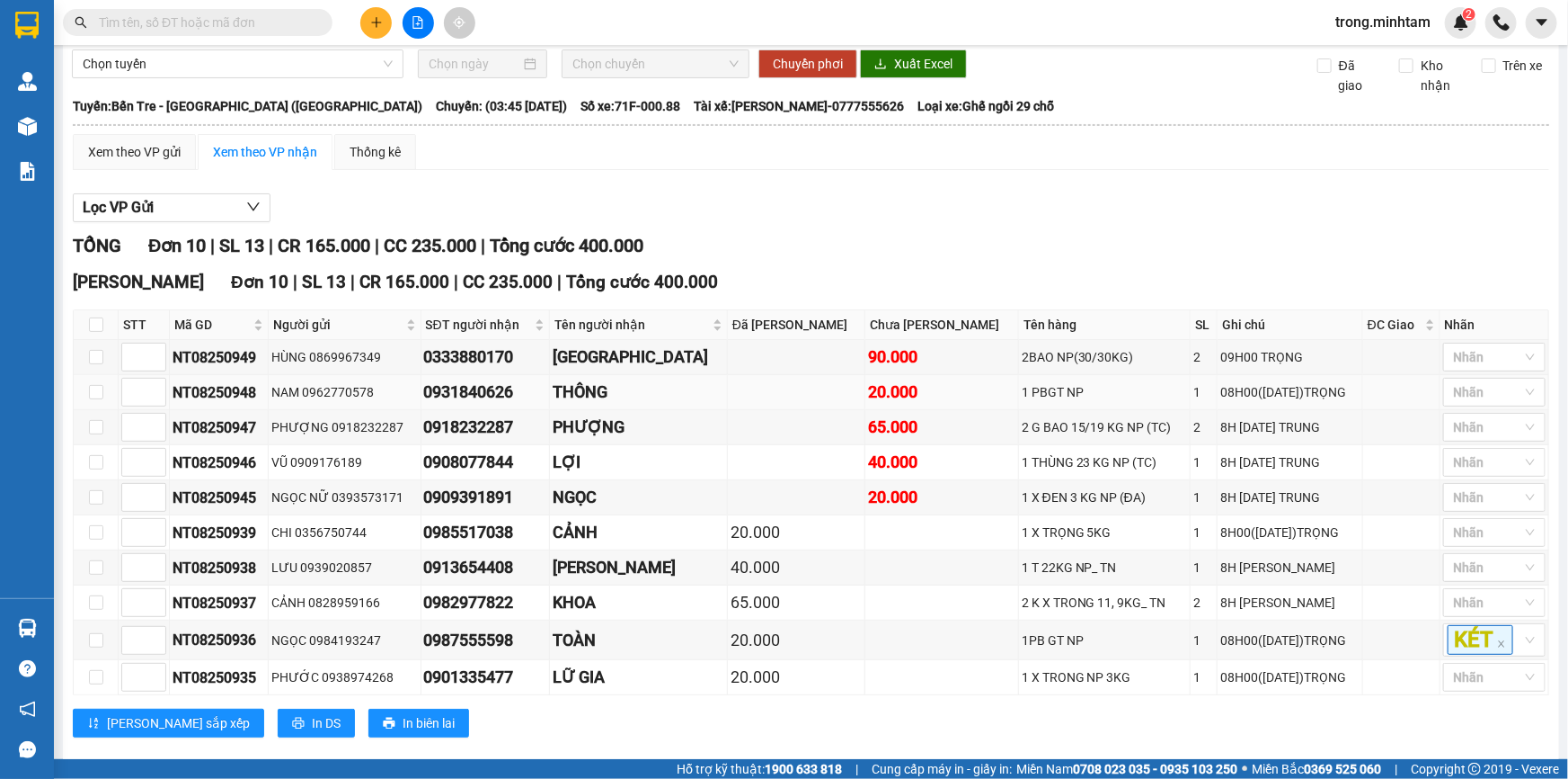
scroll to position [112, 0]
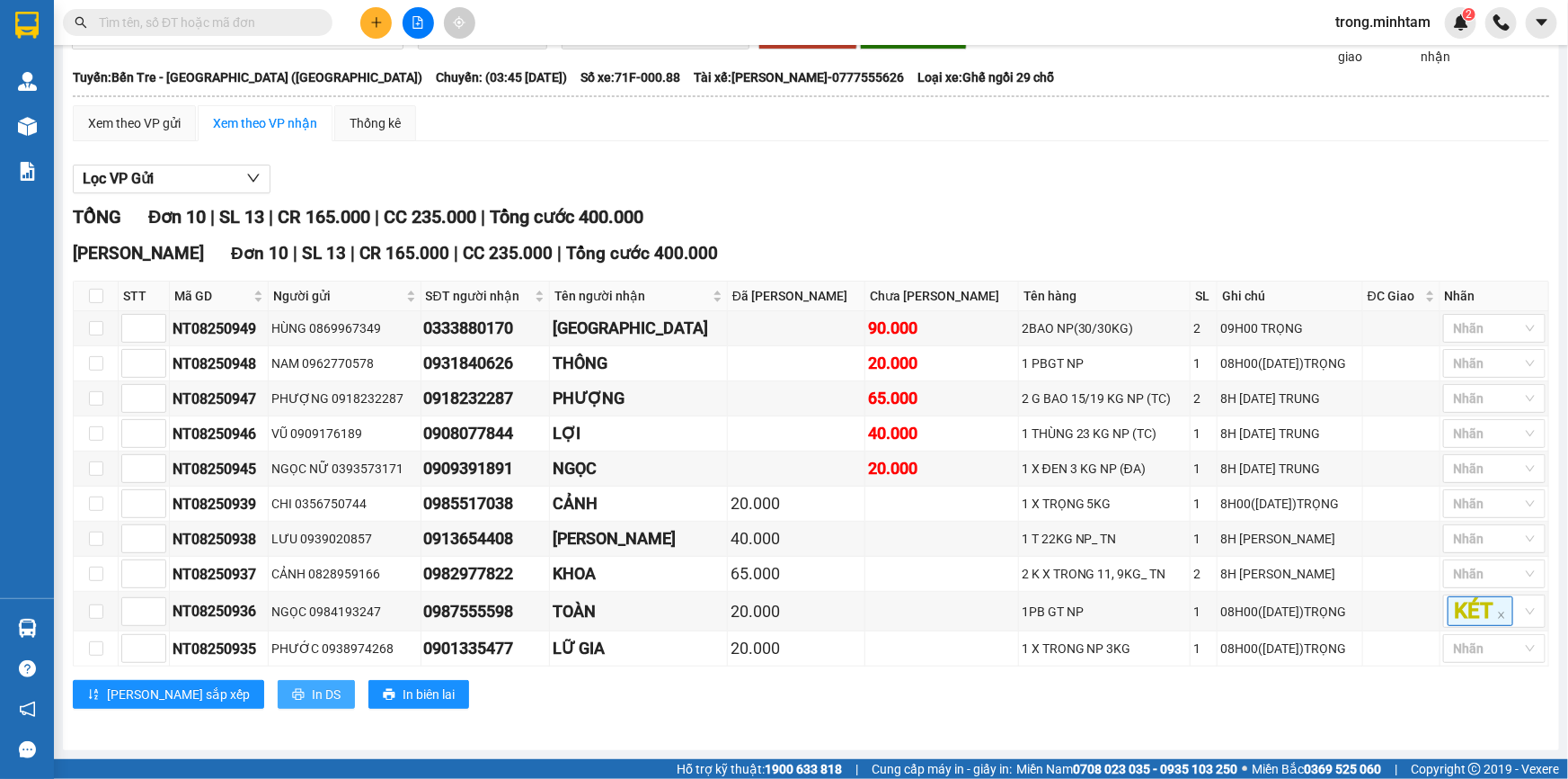
click at [292, 693] on icon "printer" at bounding box center [298, 695] width 12 height 12
click at [312, 697] on span "In DS" at bounding box center [326, 695] width 28 height 20
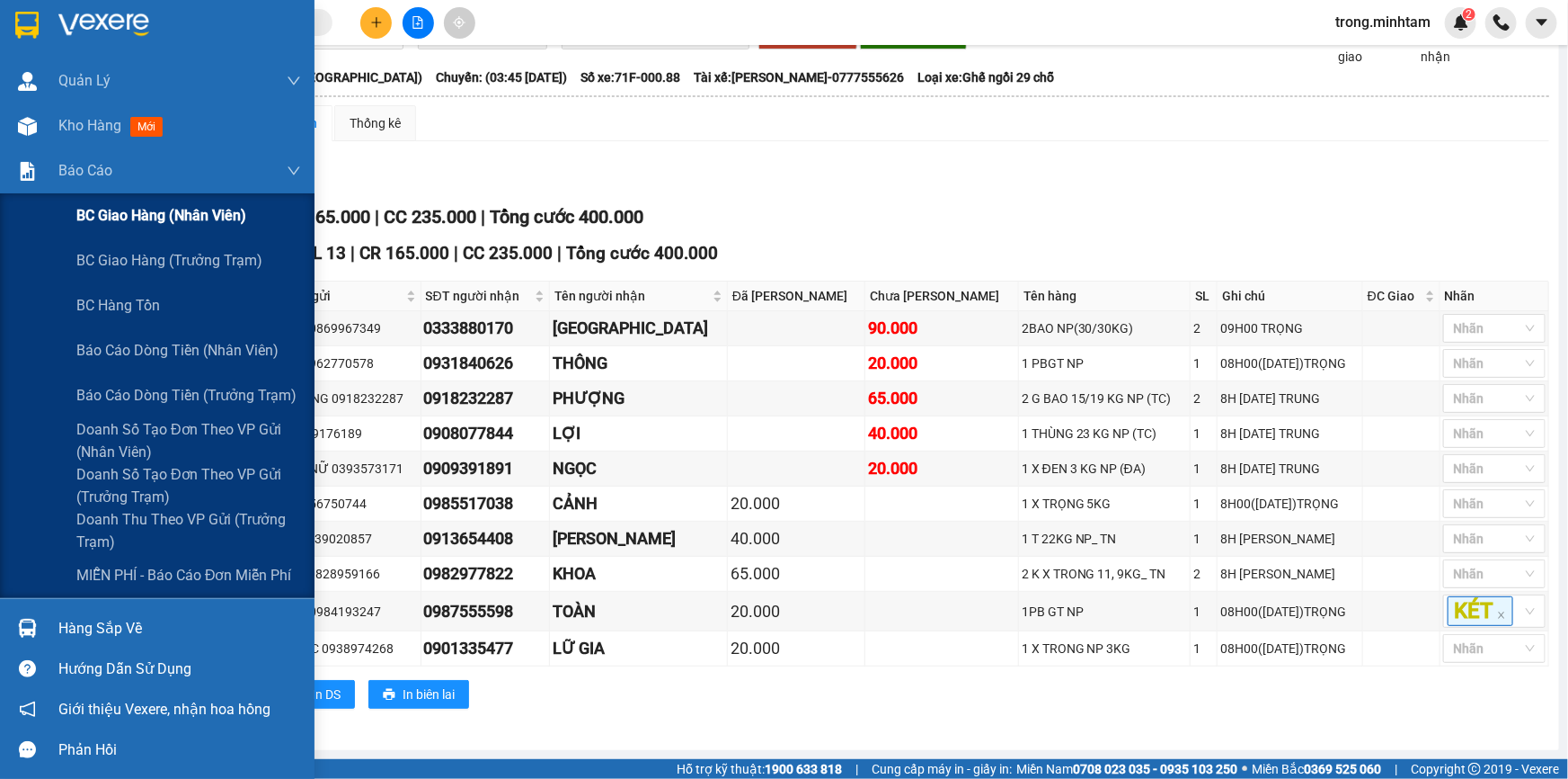
click at [143, 204] on span "BC giao hàng (nhân viên)" at bounding box center [160, 215] width 169 height 23
